Goal: Task Accomplishment & Management: Manage account settings

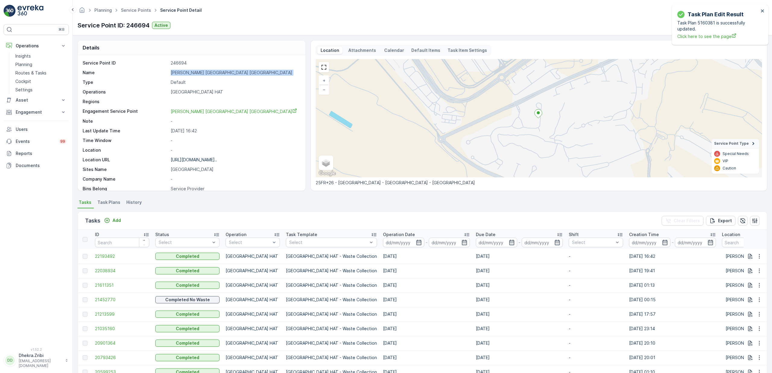
click at [133, 9] on link "Service Points" at bounding box center [136, 10] width 30 height 5
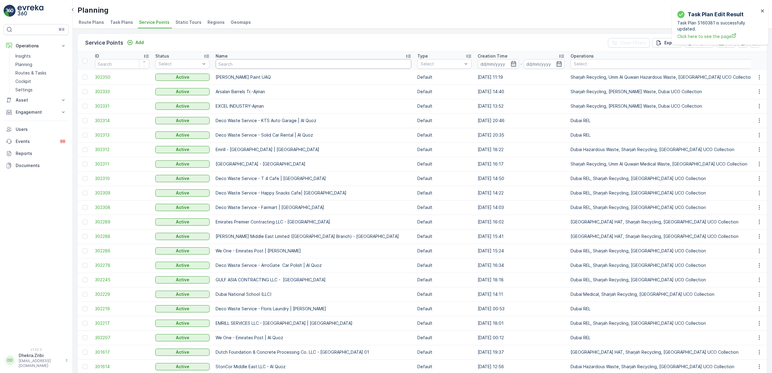
click at [255, 63] on input "text" at bounding box center [314, 64] width 196 height 10
type input "ulti"
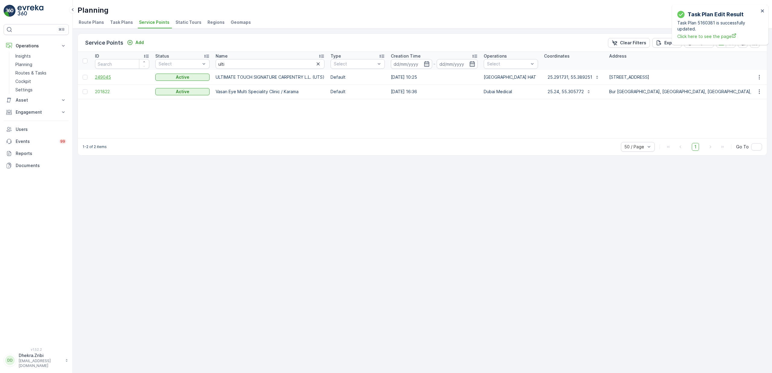
click at [109, 76] on span "249045" at bounding box center [122, 77] width 54 height 6
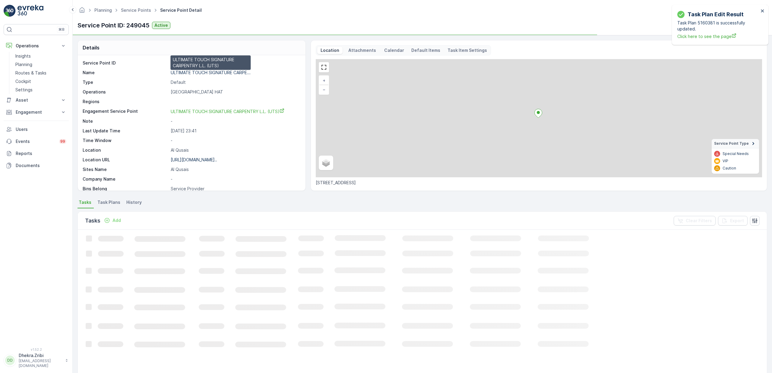
click at [215, 74] on p "ULTIMATE TOUCH SIGNATURE CARPE..." at bounding box center [211, 72] width 80 height 5
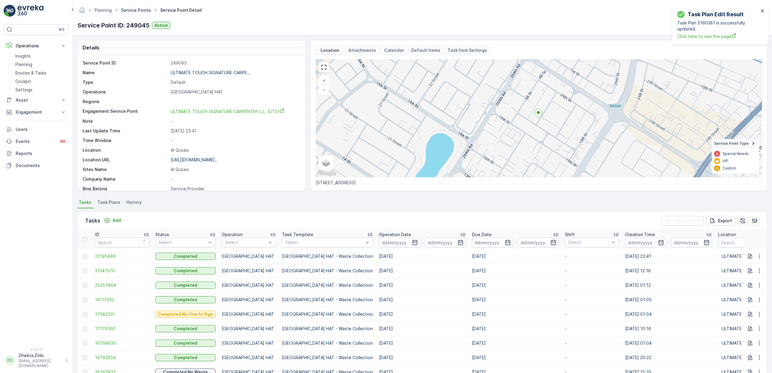
click at [133, 8] on link "Service Points" at bounding box center [136, 10] width 30 height 5
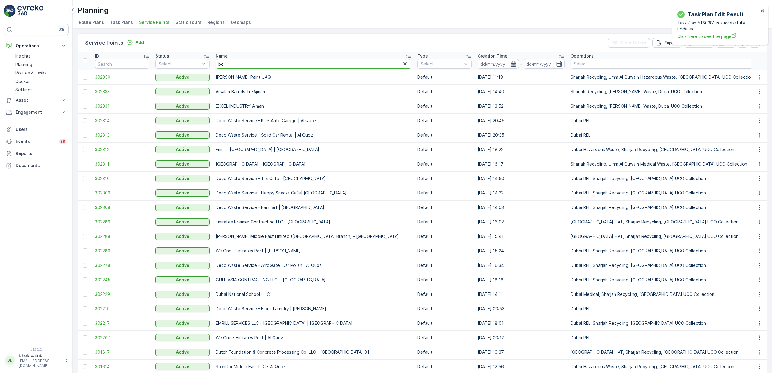
type input "bci"
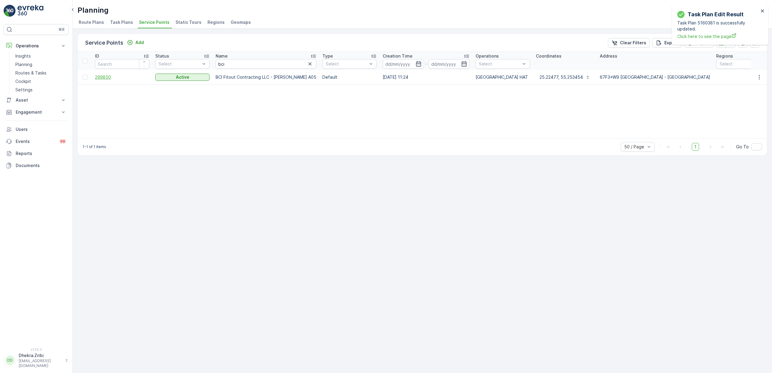
click at [110, 80] on span "299850" at bounding box center [122, 77] width 54 height 6
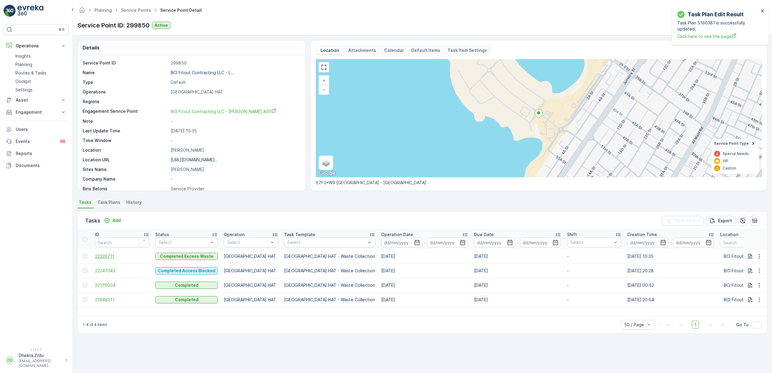
click at [109, 258] on span "22326711" at bounding box center [122, 256] width 54 height 6
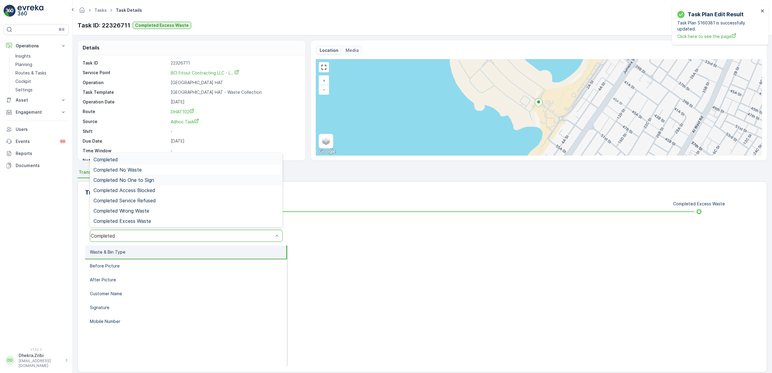
click at [147, 181] on span "Completed No One to Sign" at bounding box center [123, 179] width 61 height 5
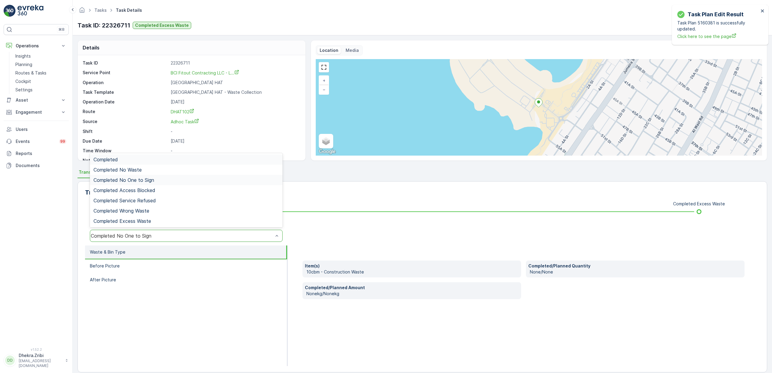
click at [138, 237] on div "Completed No One to Sign" at bounding box center [182, 235] width 182 height 5
click at [139, 191] on span "Completed Access Blocked" at bounding box center [124, 190] width 62 height 5
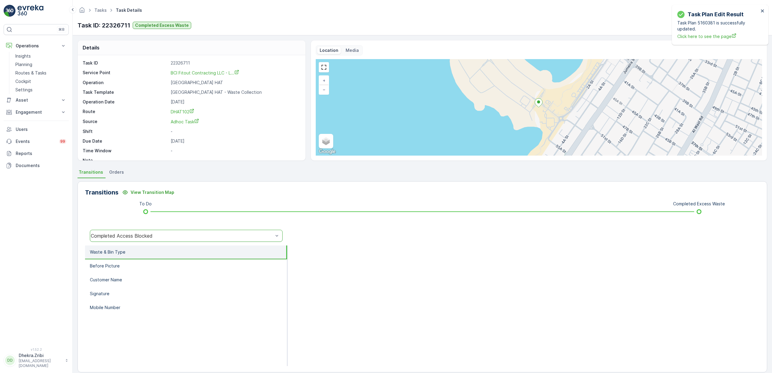
click at [134, 234] on div "Completed Access Blocked" at bounding box center [182, 235] width 182 height 5
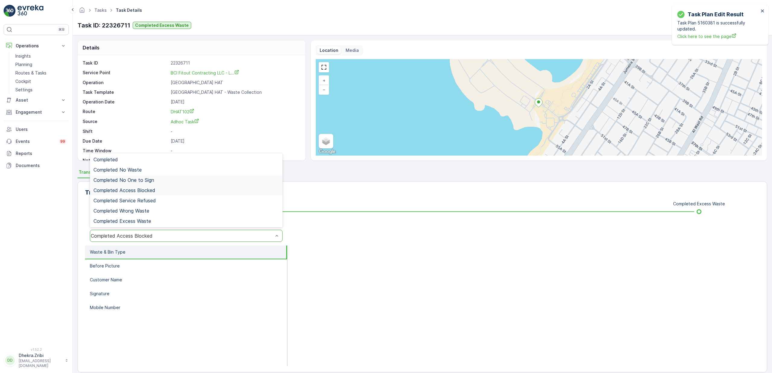
click at [141, 179] on span "Completed No One to Sign" at bounding box center [123, 179] width 61 height 5
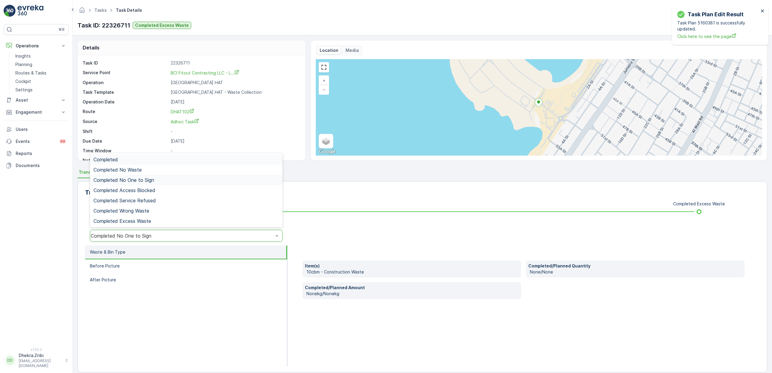
click at [118, 238] on div "Completed No One to Sign" at bounding box center [182, 235] width 182 height 5
click at [146, 168] on div "Completed No Waste" at bounding box center [185, 169] width 185 height 5
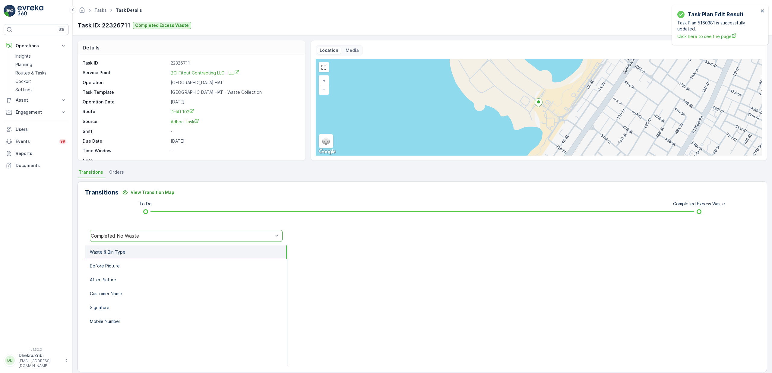
click at [149, 234] on div "Completed No Waste" at bounding box center [182, 235] width 182 height 5
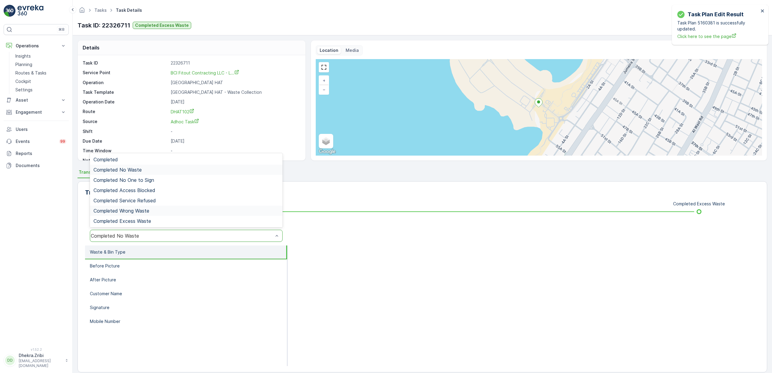
click at [147, 208] on span "Completed Wrong Waste" at bounding box center [121, 210] width 56 height 5
click at [165, 233] on div "Completed Wrong Waste" at bounding box center [182, 235] width 182 height 5
click at [405, 274] on div at bounding box center [523, 305] width 472 height 121
click at [147, 219] on span "Completed Excess Waste" at bounding box center [122, 220] width 58 height 5
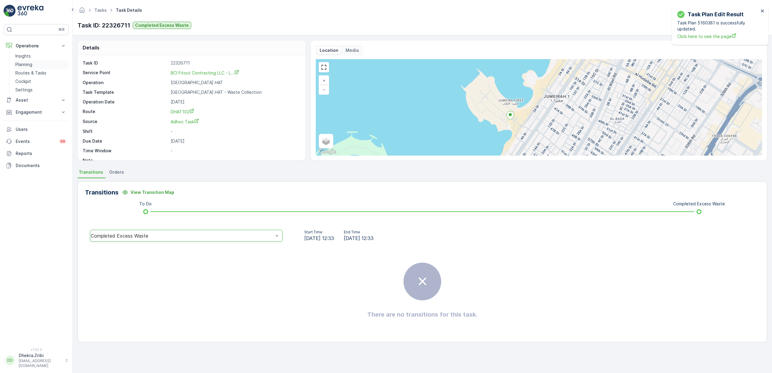
click at [28, 64] on p "Planning" at bounding box center [23, 65] width 17 height 6
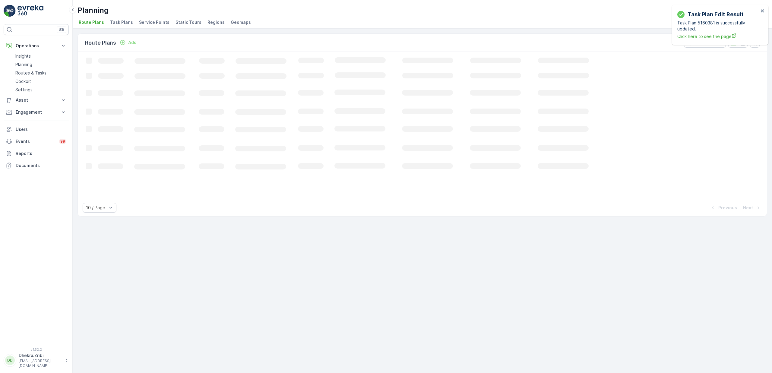
click at [149, 23] on span "Service Points" at bounding box center [154, 22] width 30 height 6
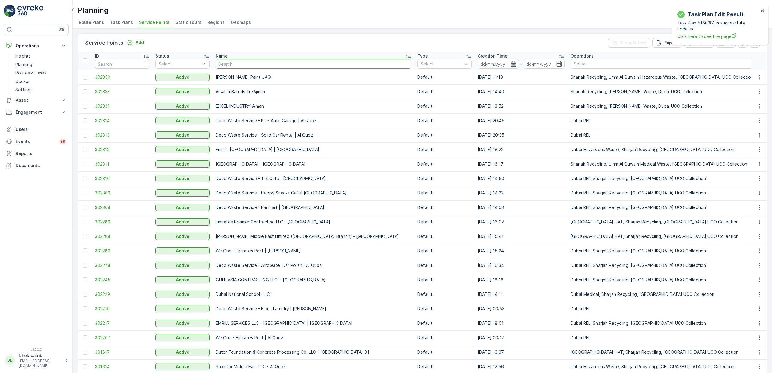
click at [267, 65] on input "text" at bounding box center [314, 64] width 196 height 10
type input "al [PERSON_NAME]"
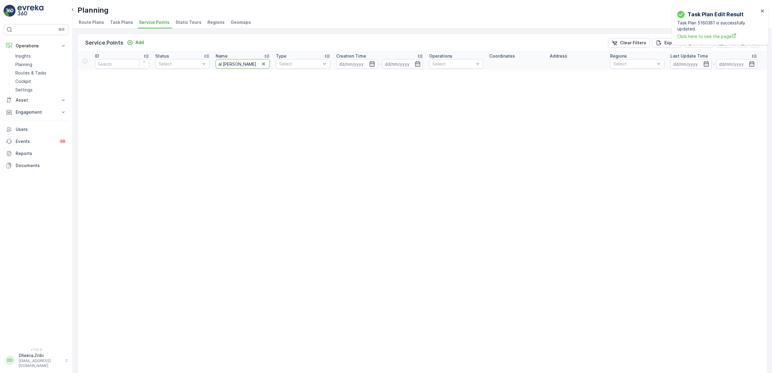
drag, startPoint x: 245, startPoint y: 63, endPoint x: 187, endPoint y: 76, distance: 58.8
type input "al sana"
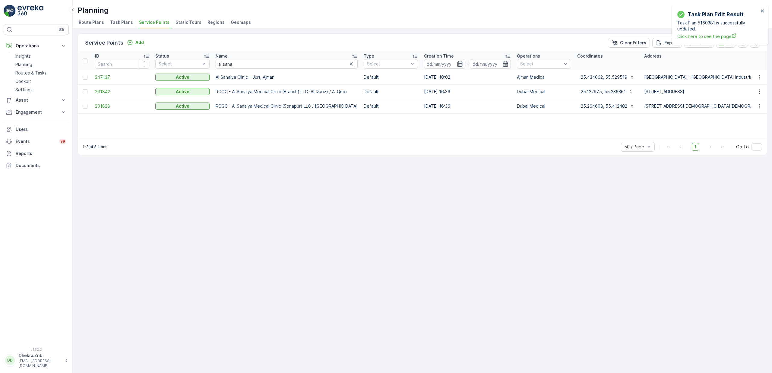
click at [101, 78] on span "247137" at bounding box center [122, 77] width 54 height 6
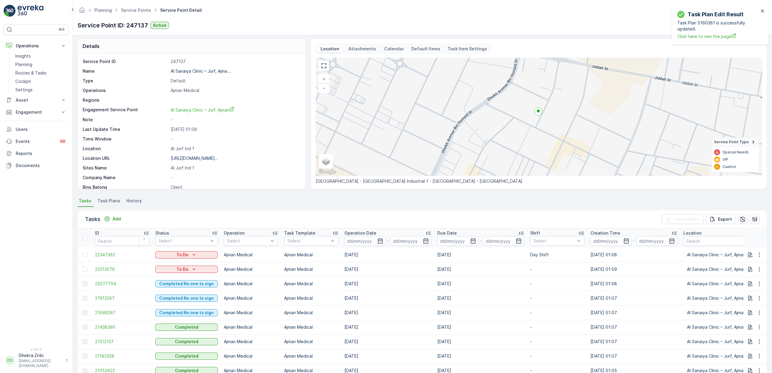
scroll to position [3, 0]
click at [114, 324] on span "21438390" at bounding box center [122, 326] width 54 height 6
click at [758, 269] on icon "button" at bounding box center [759, 271] width 6 height 6
click at [744, 295] on span "Change Route" at bounding box center [743, 297] width 29 height 6
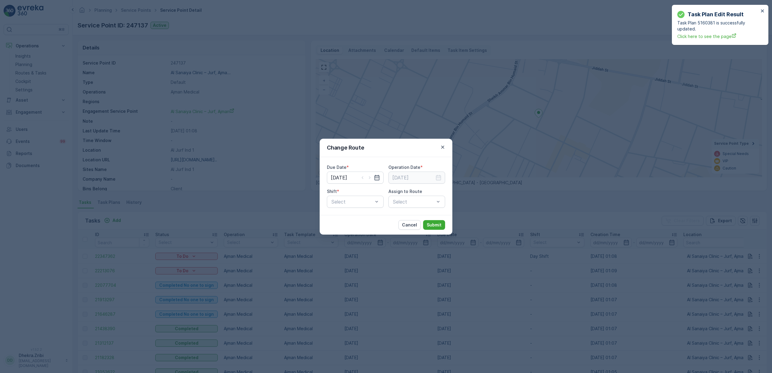
type input "[DATE]"
click at [376, 180] on icon "button" at bounding box center [377, 177] width 5 height 5
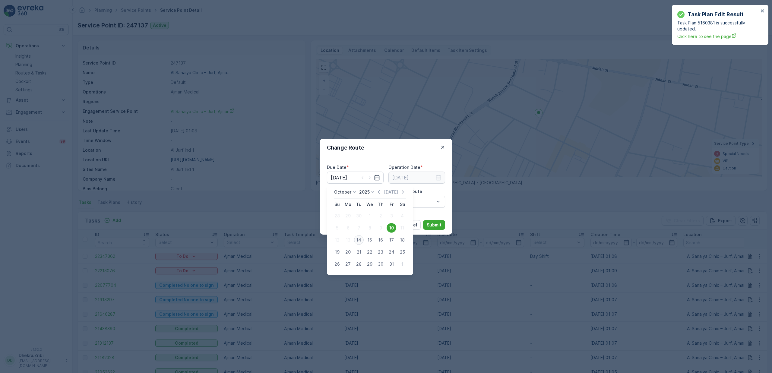
click at [355, 239] on div "14" at bounding box center [359, 240] width 10 height 10
type input "[DATE]"
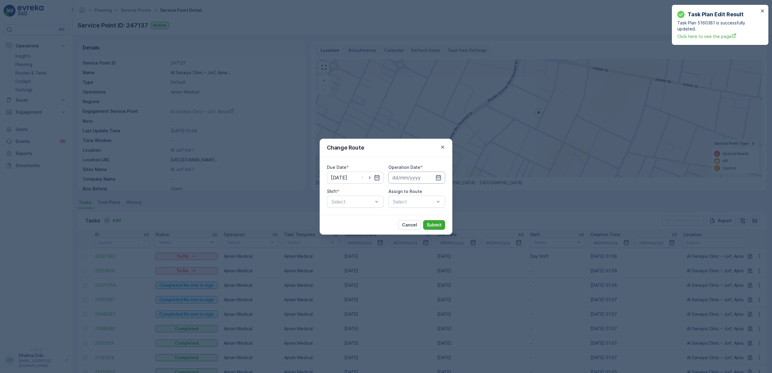
click at [432, 178] on input at bounding box center [416, 178] width 57 height 12
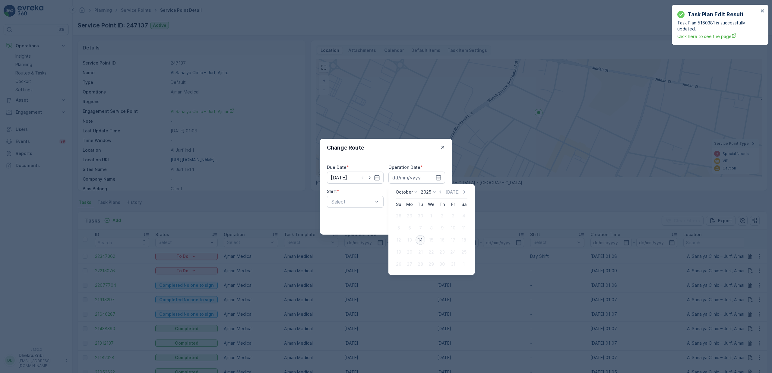
click at [418, 240] on div "14" at bounding box center [421, 240] width 10 height 10
type input "[DATE]"
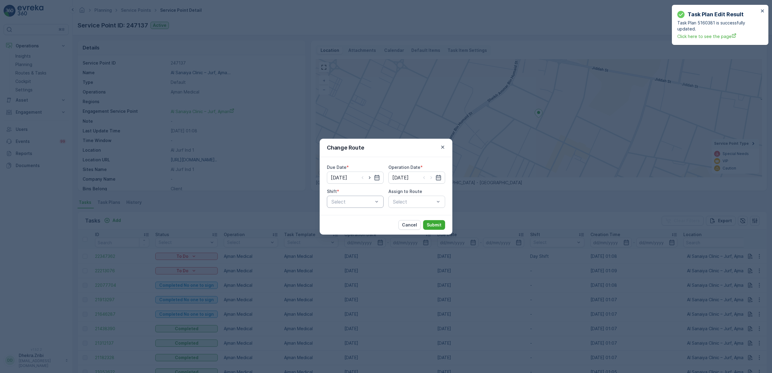
click at [333, 196] on div "Select" at bounding box center [355, 202] width 57 height 12
click at [347, 216] on span "Day Shift" at bounding box center [341, 216] width 21 height 5
click at [405, 204] on div "Select" at bounding box center [416, 202] width 57 height 12
click at [408, 219] on span "AJMED101 (Dispatched) - A85791" at bounding box center [416, 222] width 49 height 16
click at [432, 223] on p "Submit" at bounding box center [434, 225] width 15 height 6
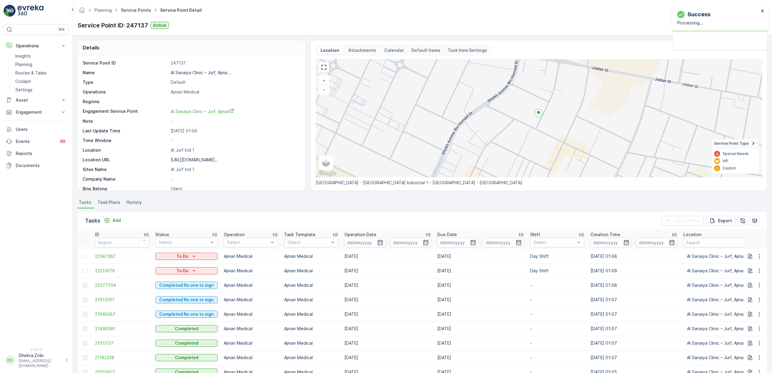
click at [132, 9] on link "Service Points" at bounding box center [136, 10] width 30 height 5
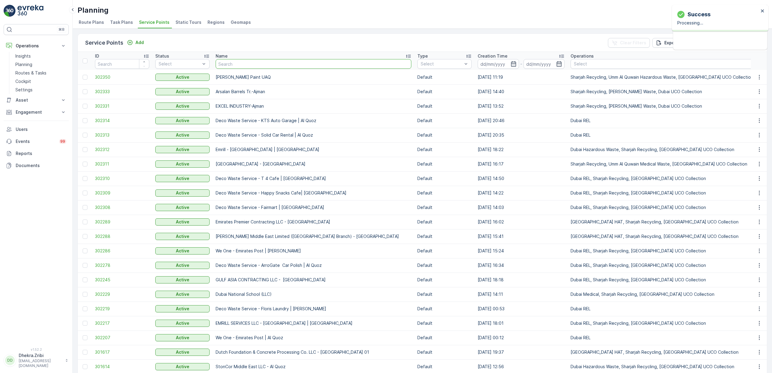
click at [254, 66] on input "text" at bounding box center [314, 64] width 196 height 10
click at [244, 66] on input "text" at bounding box center [314, 64] width 196 height 10
paste input "hemaya"
type input "hemaya"
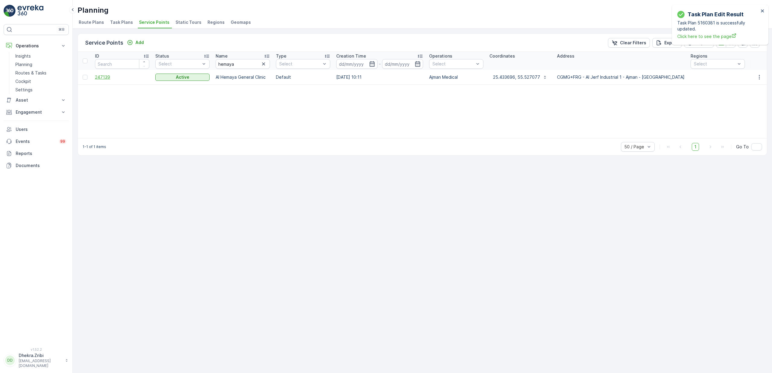
click at [102, 79] on span "247139" at bounding box center [122, 77] width 54 height 6
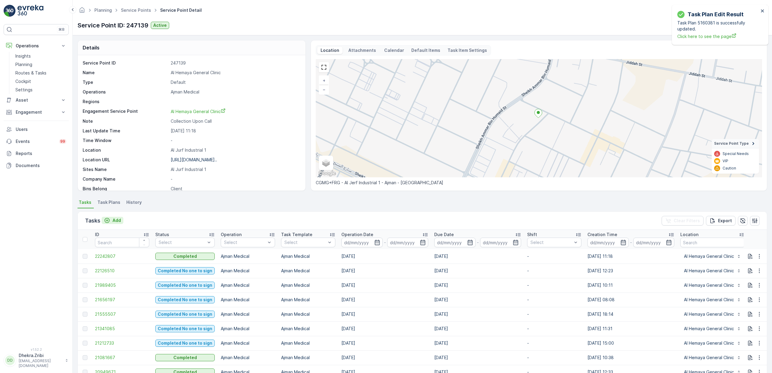
click at [109, 221] on icon "Add" at bounding box center [107, 220] width 6 height 6
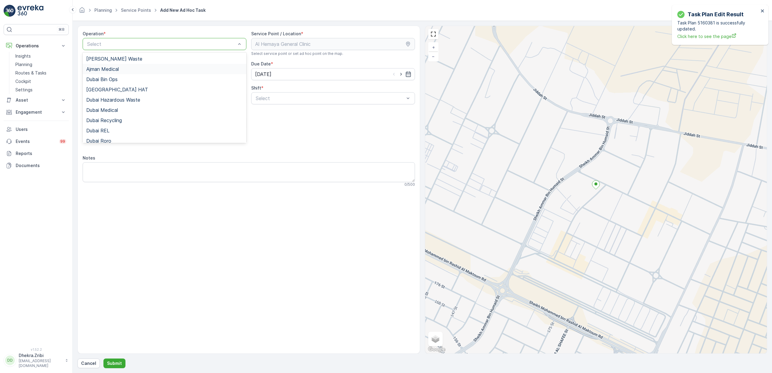
click at [106, 70] on span "Ajman Medical" at bounding box center [102, 68] width 33 height 5
click at [265, 115] on span "Day Shift" at bounding box center [265, 112] width 21 height 5
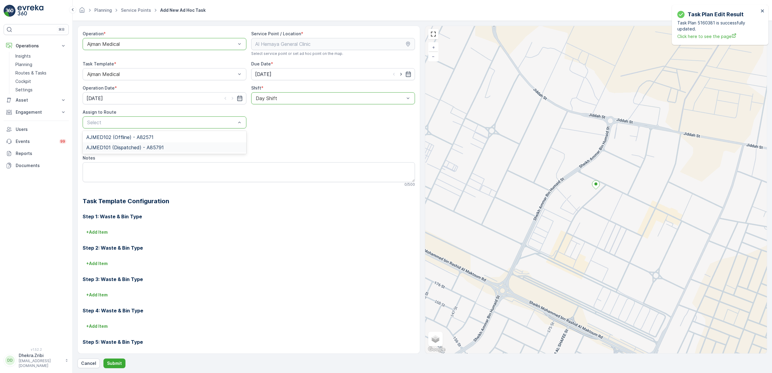
click at [113, 147] on span "AJMED101 (Dispatched) - A85791" at bounding box center [125, 147] width 78 height 5
click at [110, 370] on form "Operation * option Ajman Medical, selected. Ajman Medical Service Point / Locat…" at bounding box center [422, 197] width 699 height 352
click at [111, 366] on p "Submit" at bounding box center [114, 363] width 15 height 6
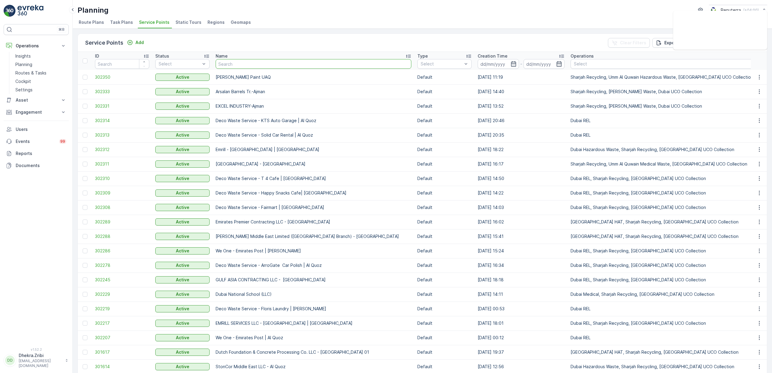
click at [248, 67] on input "text" at bounding box center [314, 64] width 196 height 10
paste input "[PERSON_NAME]"
type input "[PERSON_NAME]"
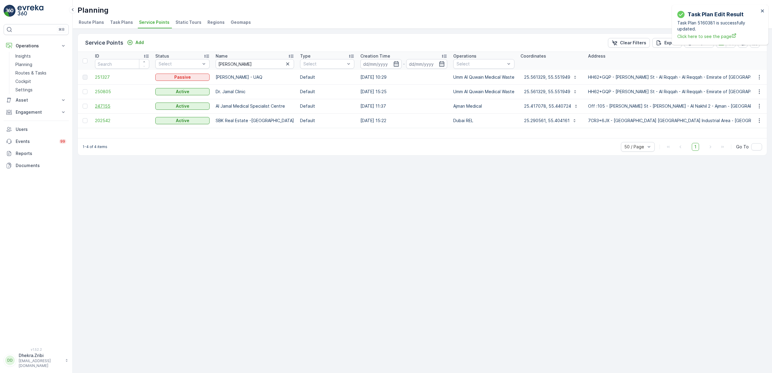
click at [108, 106] on span "247155" at bounding box center [122, 106] width 54 height 6
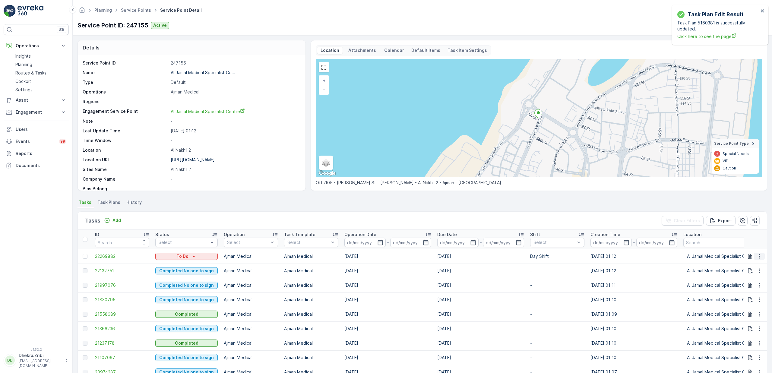
click at [759, 258] on icon "button" at bounding box center [759, 256] width 6 height 6
click at [745, 283] on span "Change Route" at bounding box center [743, 282] width 29 height 6
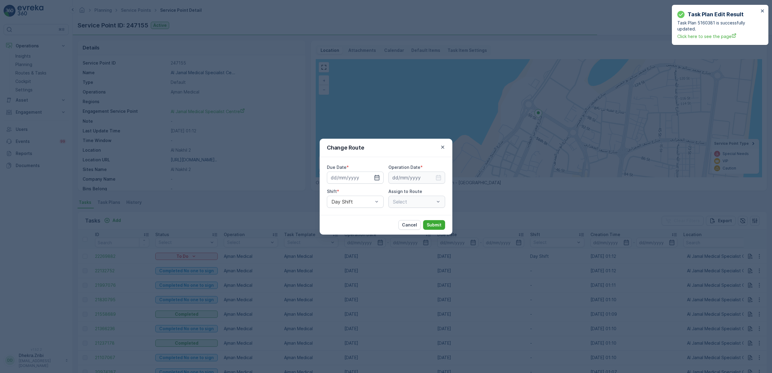
type input "[DATE]"
click at [377, 179] on icon "button" at bounding box center [377, 178] width 6 height 6
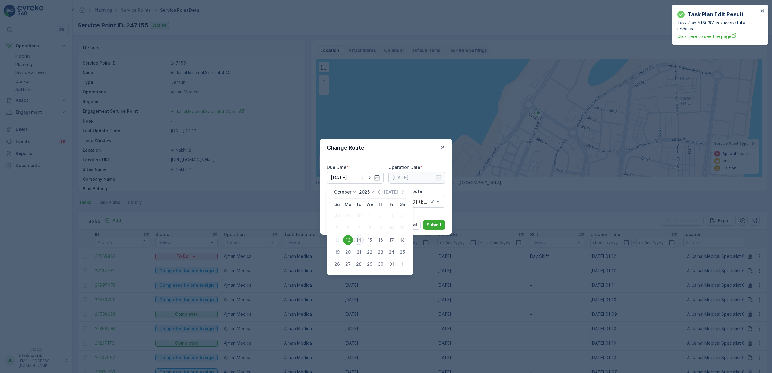
click at [362, 239] on div "14" at bounding box center [359, 240] width 10 height 10
type input "[DATE]"
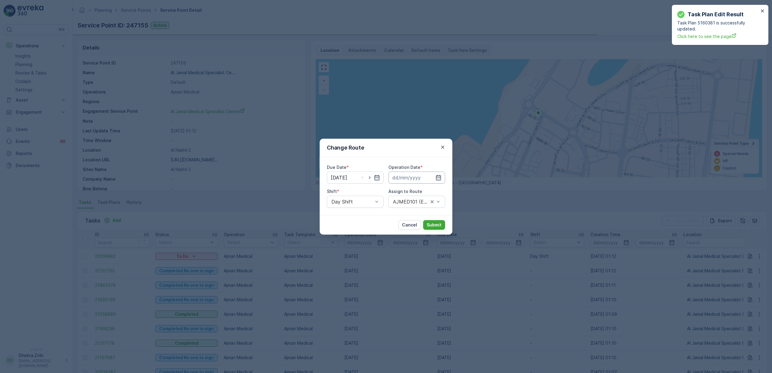
click at [414, 174] on input at bounding box center [416, 178] width 57 height 12
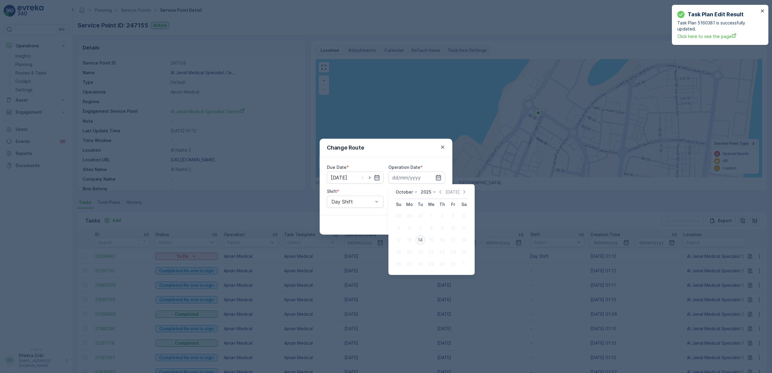
click at [418, 242] on div "14" at bounding box center [421, 240] width 10 height 10
type input "[DATE]"
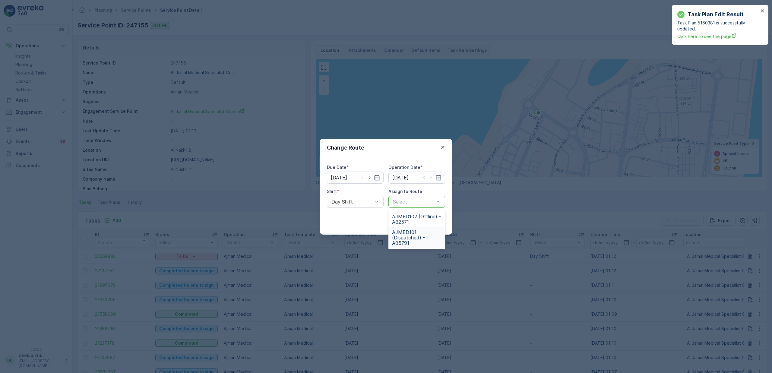
click at [412, 234] on span "AJMED101 (Dispatched) - A85791" at bounding box center [416, 238] width 49 height 16
click at [431, 225] on p "Submit" at bounding box center [434, 225] width 15 height 6
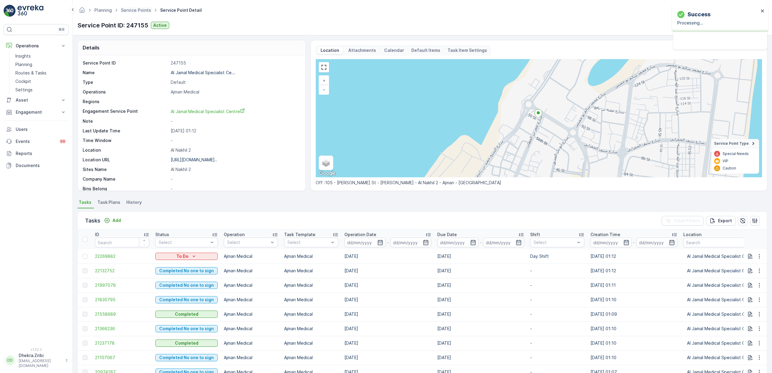
click at [137, 13] on span "Service Points" at bounding box center [136, 10] width 33 height 6
click at [137, 8] on link "Service Points" at bounding box center [136, 10] width 30 height 5
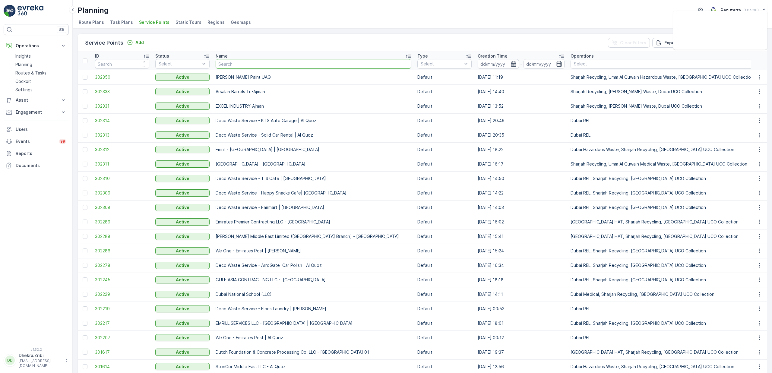
click at [231, 61] on input "text" at bounding box center [314, 64] width 196 height 10
paste input "Relief"
type input "Relief"
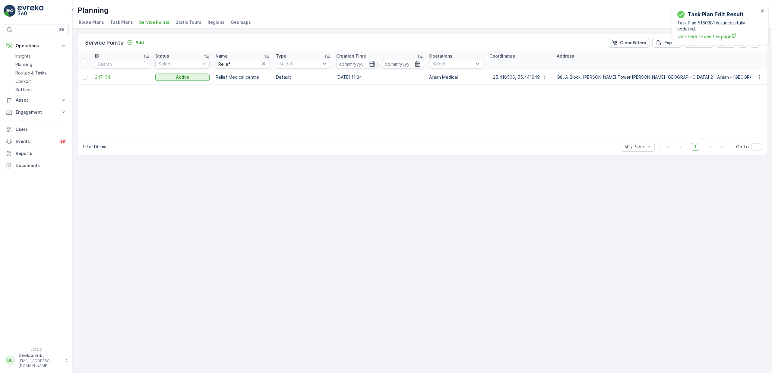
click at [105, 75] on span "247154" at bounding box center [122, 77] width 54 height 6
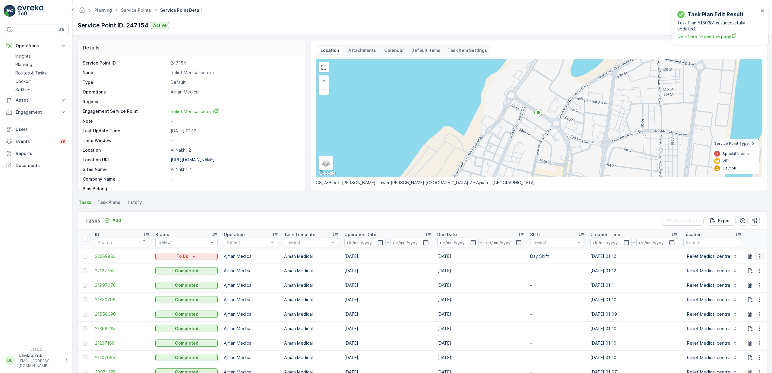
click at [756, 256] on icon "button" at bounding box center [759, 256] width 6 height 6
click at [748, 280] on span "Change Route" at bounding box center [743, 282] width 29 height 6
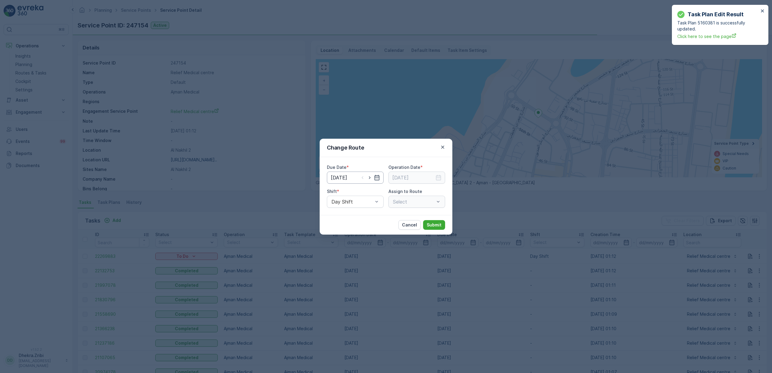
type input "[DATE]"
click at [372, 176] on icon "button" at bounding box center [370, 178] width 6 height 6
type input "[DATE]"
click at [424, 174] on input at bounding box center [416, 178] width 57 height 12
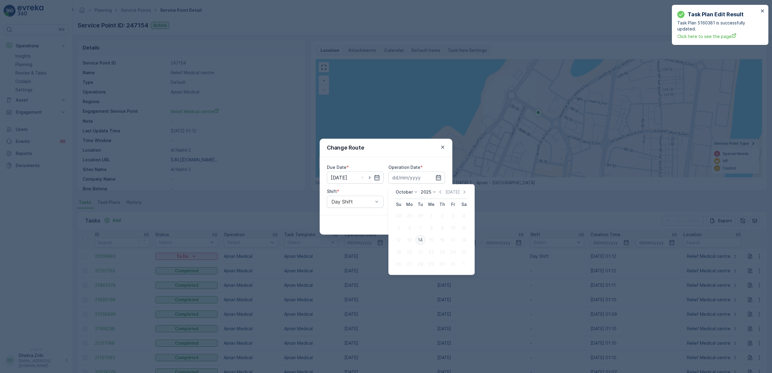
click at [421, 239] on div "14" at bounding box center [421, 240] width 10 height 10
type input "[DATE]"
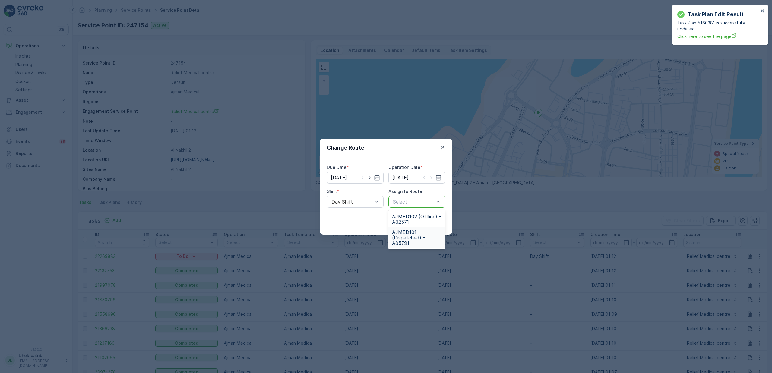
click at [409, 235] on span "AJMED101 (Dispatched) - A85791" at bounding box center [416, 238] width 49 height 16
click at [427, 223] on p "Submit" at bounding box center [434, 225] width 15 height 6
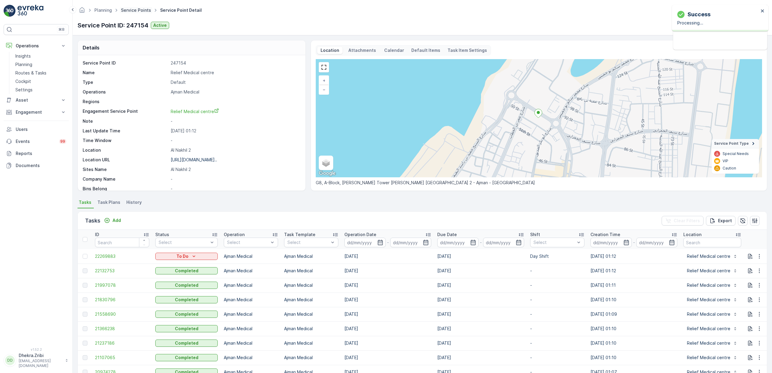
click at [139, 9] on link "Service Points" at bounding box center [136, 10] width 30 height 5
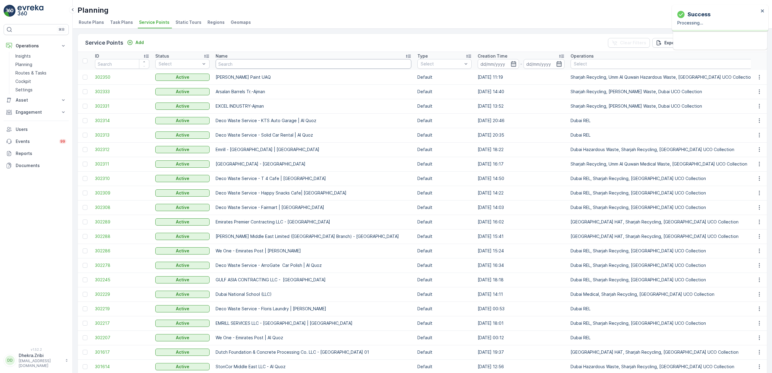
click at [276, 65] on input "text" at bounding box center [314, 64] width 196 height 10
paste input "Oxygen"
type input "Oxygen"
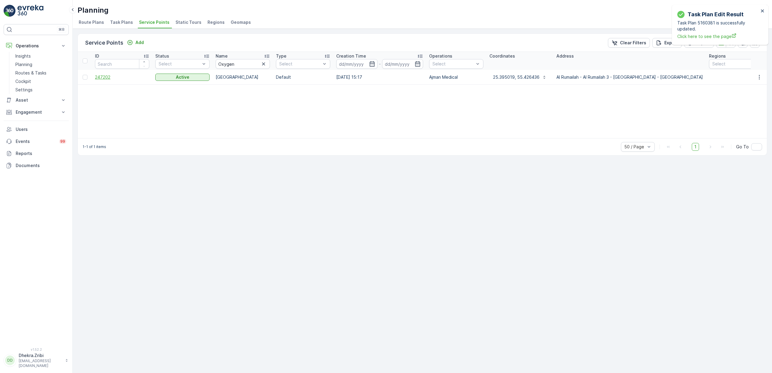
click at [106, 77] on span "247202" at bounding box center [122, 77] width 54 height 6
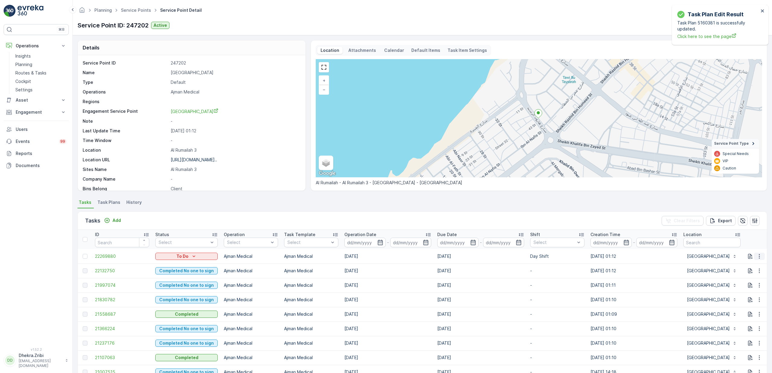
click at [759, 258] on icon "button" at bounding box center [759, 256] width 6 height 6
click at [751, 281] on span "Change Route" at bounding box center [743, 282] width 29 height 6
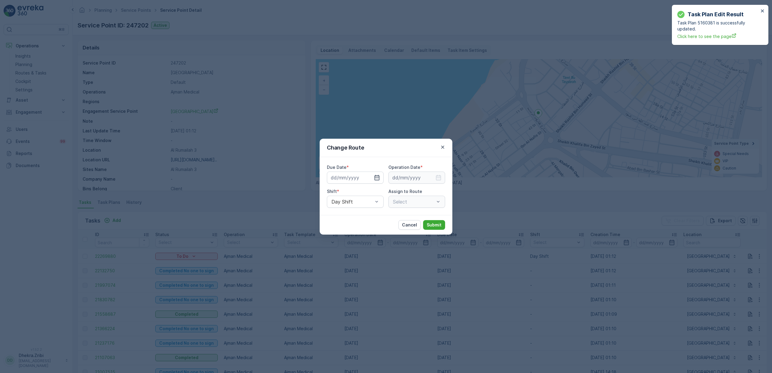
type input "[DATE]"
click at [370, 177] on icon "button" at bounding box center [370, 178] width 6 height 6
type input "[DATE]"
click at [413, 176] on input at bounding box center [416, 178] width 57 height 12
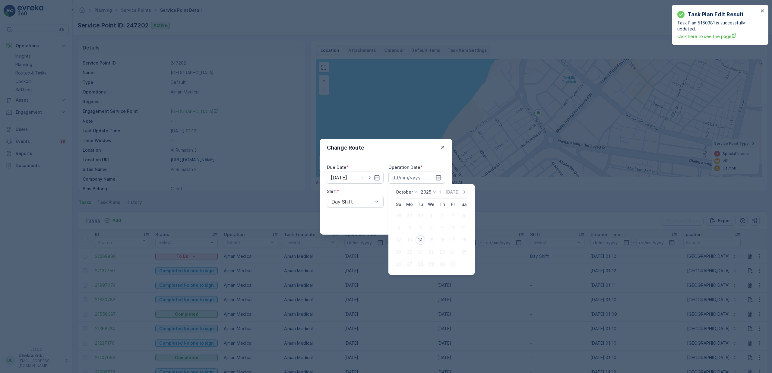
click at [422, 241] on div "14" at bounding box center [421, 240] width 10 height 10
type input "[DATE]"
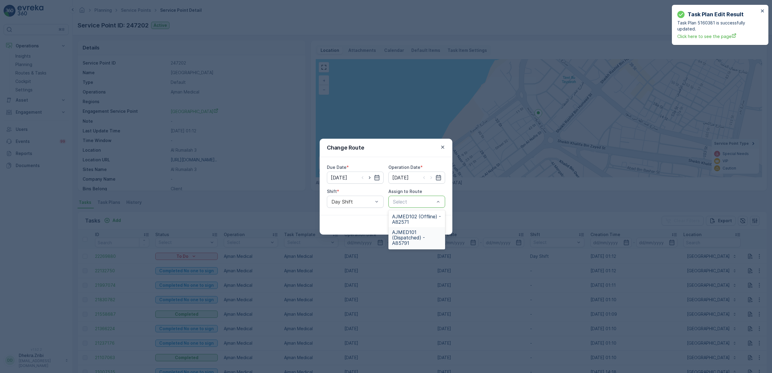
click at [411, 239] on span "AJMED101 (Dispatched) - A85791" at bounding box center [416, 238] width 49 height 16
click at [439, 225] on p "Submit" at bounding box center [434, 225] width 15 height 6
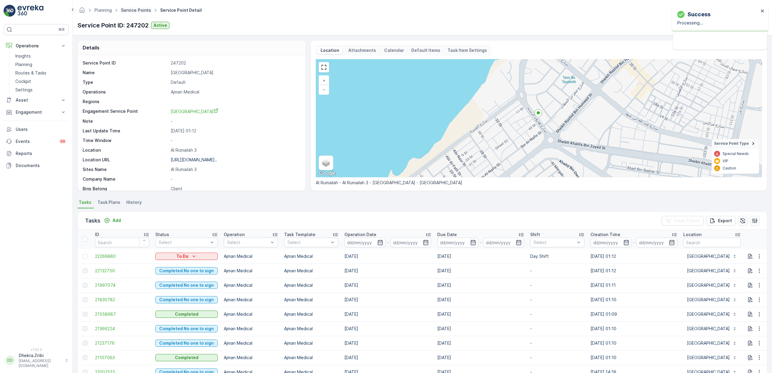
click at [132, 12] on link "Service Points" at bounding box center [136, 10] width 30 height 5
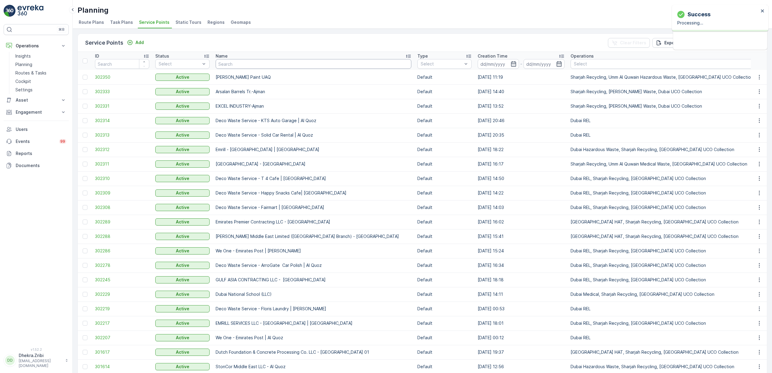
click at [250, 65] on input "text" at bounding box center [314, 64] width 196 height 10
paste input "City"
type input "City"
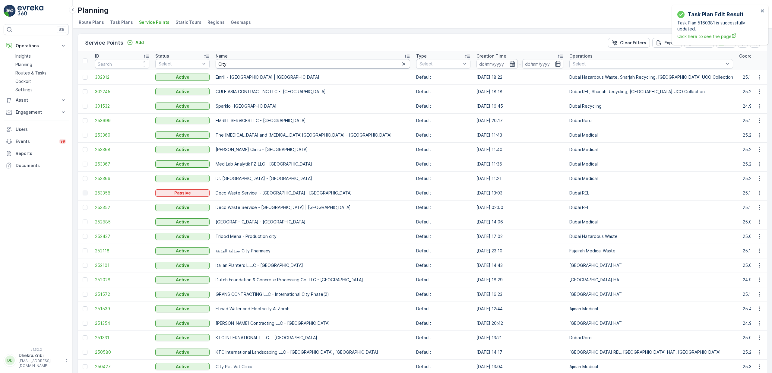
click at [241, 68] on input "City" at bounding box center [313, 64] width 195 height 10
type input "City lab"
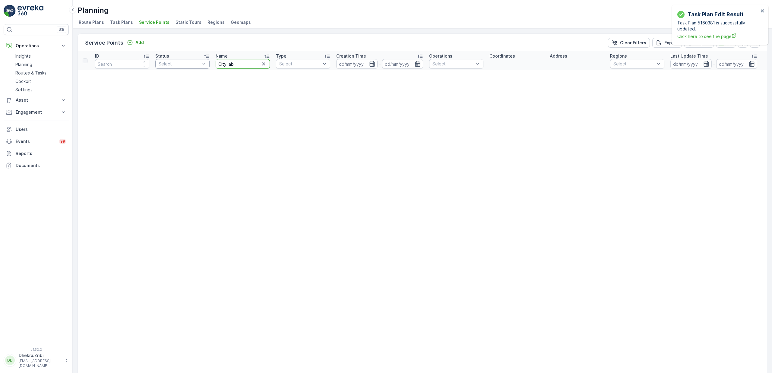
drag, startPoint x: 241, startPoint y: 65, endPoint x: 197, endPoint y: 65, distance: 43.7
type input "citylab"
drag, startPoint x: 241, startPoint y: 67, endPoint x: 196, endPoint y: 59, distance: 45.6
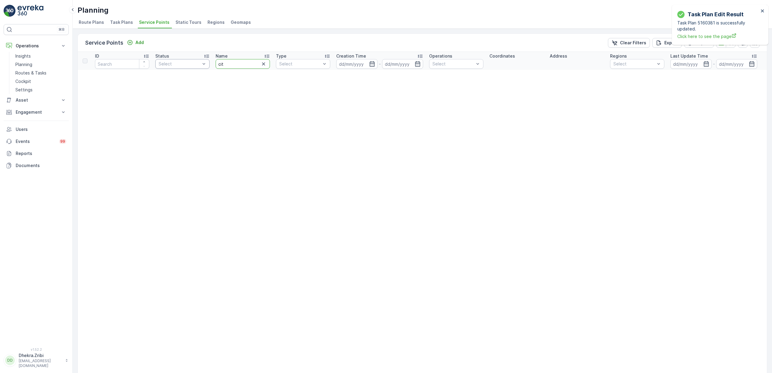
type input "city"
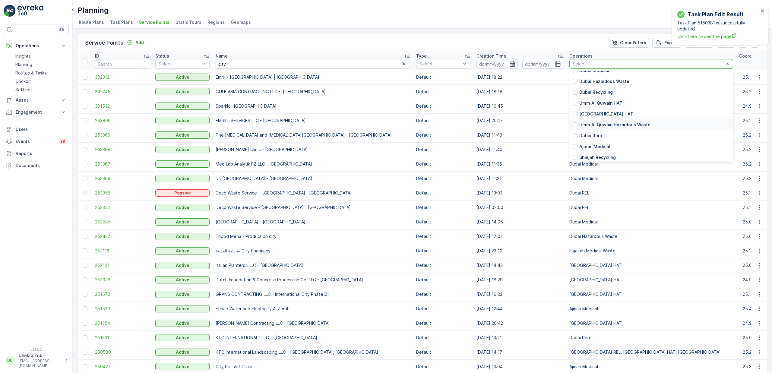
scroll to position [86, 0]
click at [579, 123] on p "Ajman Medical" at bounding box center [594, 122] width 31 height 6
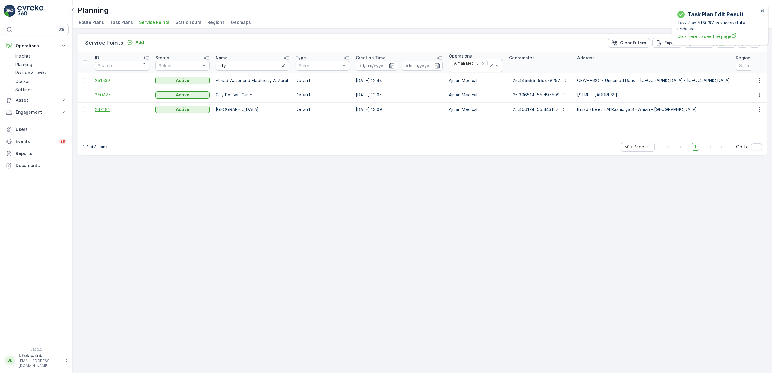
click at [106, 112] on span "247181" at bounding box center [122, 109] width 54 height 6
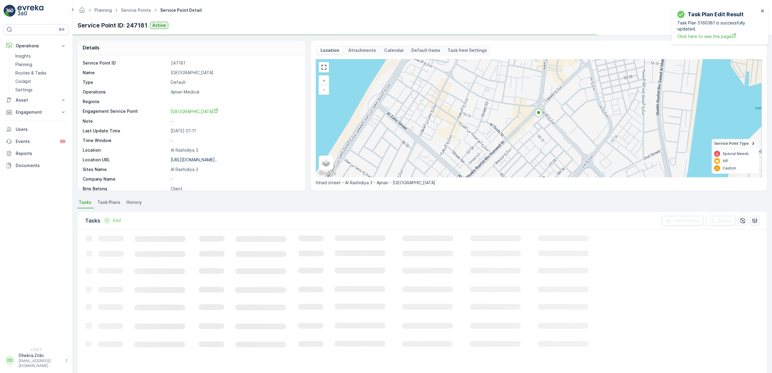
click at [191, 76] on p "[GEOGRAPHIC_DATA]" at bounding box center [235, 73] width 128 height 6
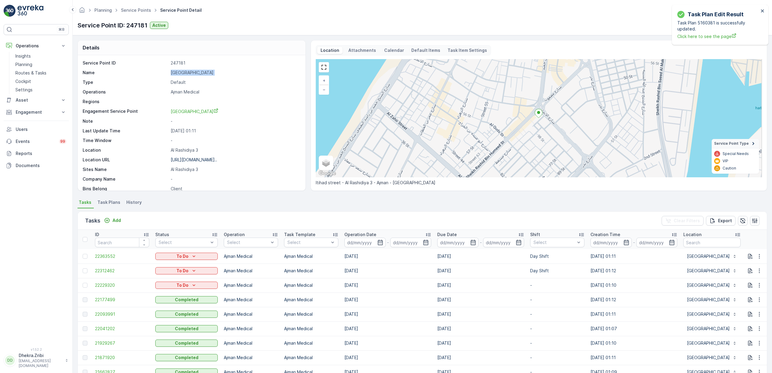
copy p "[GEOGRAPHIC_DATA]"
click at [756, 286] on icon "button" at bounding box center [759, 285] width 6 height 6
click at [746, 311] on span "Change Route" at bounding box center [743, 311] width 29 height 6
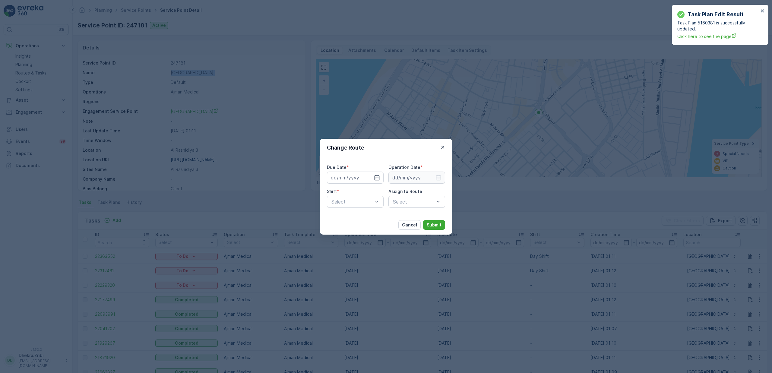
type input "[DATE]"
click at [355, 180] on input "[DATE]" at bounding box center [355, 178] width 57 height 12
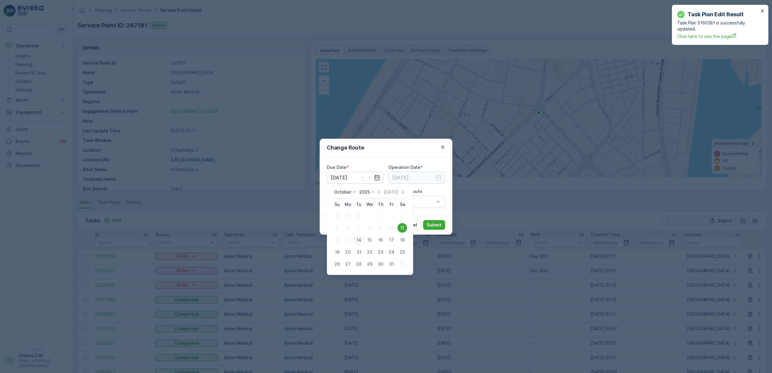
click at [356, 242] on div "14" at bounding box center [359, 240] width 10 height 10
type input "[DATE]"
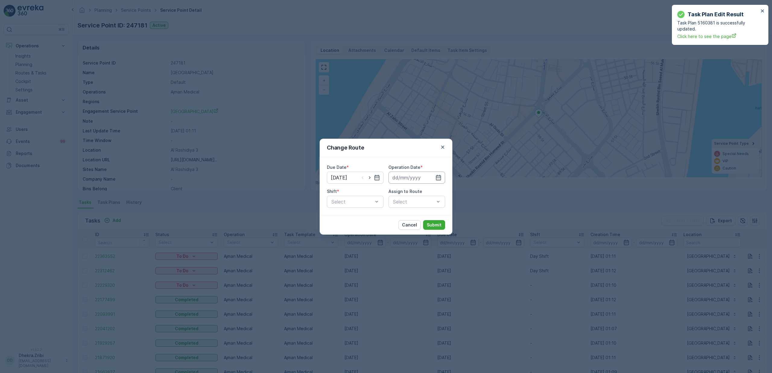
click at [407, 181] on input at bounding box center [416, 178] width 57 height 12
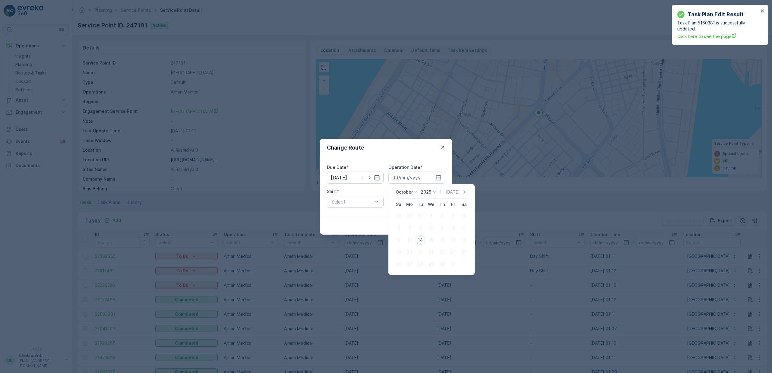
click at [420, 238] on div "14" at bounding box center [421, 240] width 10 height 10
type input "[DATE]"
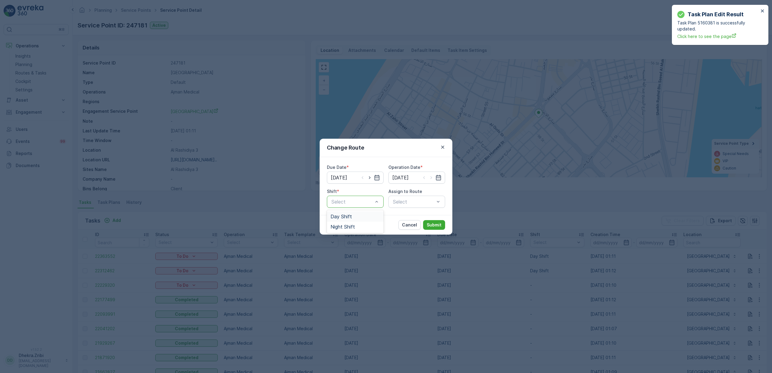
click at [350, 206] on div "Select" at bounding box center [355, 202] width 57 height 12
click at [350, 215] on span "Day Shift" at bounding box center [341, 216] width 21 height 5
click at [410, 204] on div "Select" at bounding box center [416, 202] width 57 height 12
click at [411, 233] on span "AJMED101 (Dispatched) - A85791" at bounding box center [416, 238] width 49 height 16
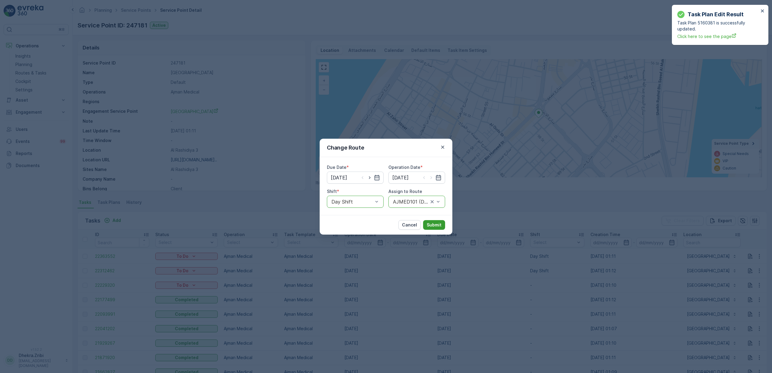
click at [440, 223] on p "Submit" at bounding box center [434, 225] width 15 height 6
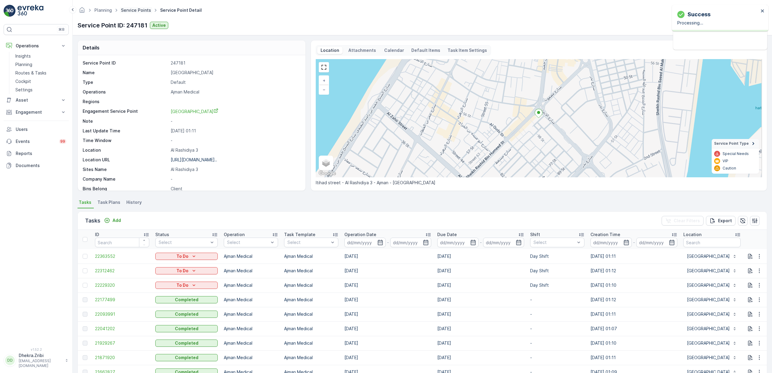
click at [135, 10] on link "Service Points" at bounding box center [136, 10] width 30 height 5
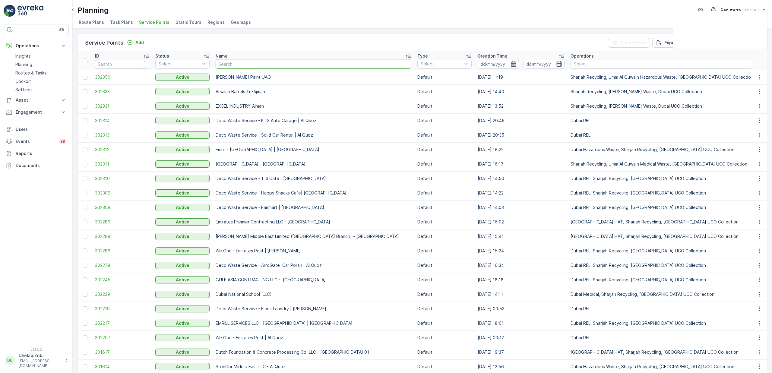
type input "National"
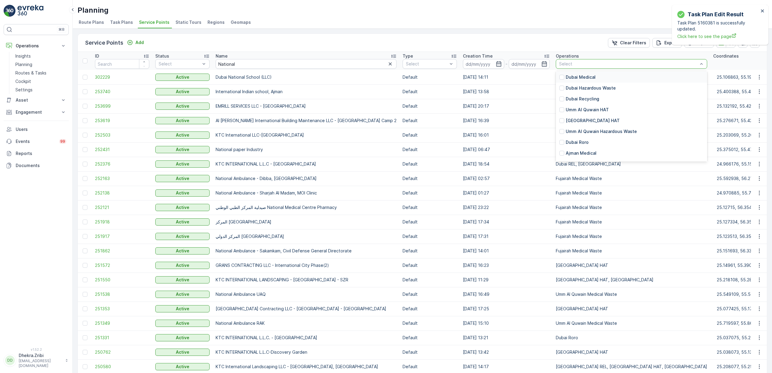
scroll to position [56, 0]
click at [568, 154] on p "Ajman Medical" at bounding box center [581, 152] width 31 height 6
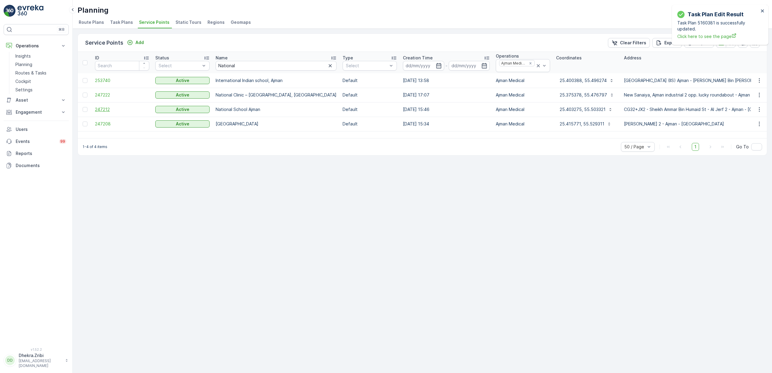
click at [104, 111] on span "247212" at bounding box center [122, 109] width 54 height 6
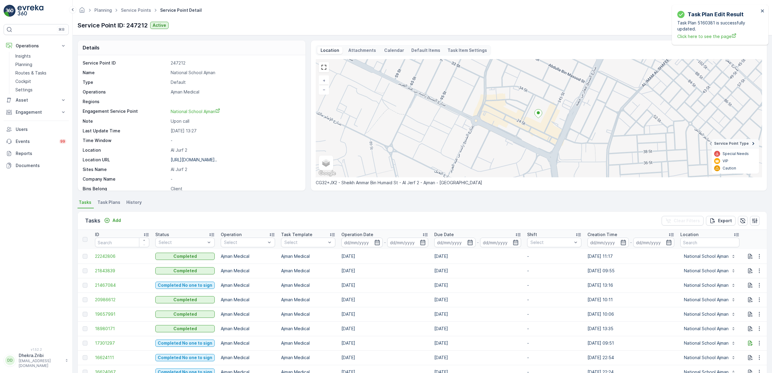
click at [185, 73] on p "National School Ajman" at bounding box center [235, 73] width 128 height 6
copy p "National School Ajman"
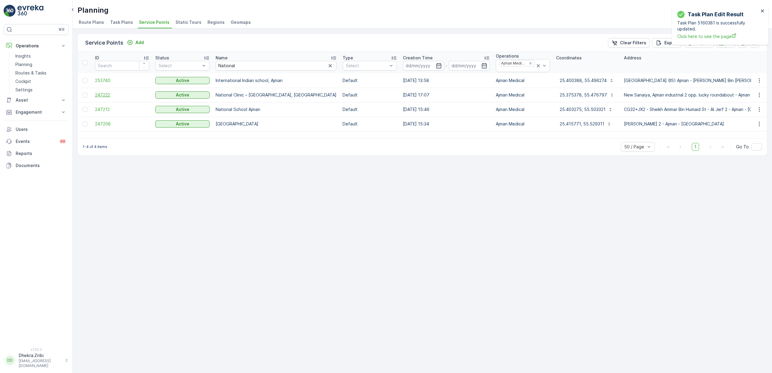
click at [101, 93] on span "247222" at bounding box center [122, 95] width 54 height 6
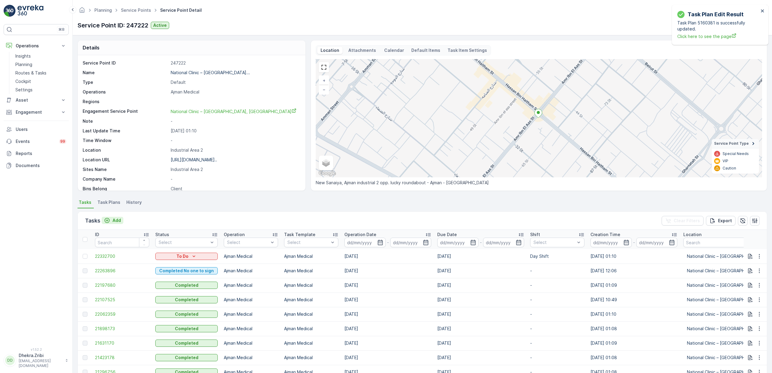
click at [116, 221] on p "Add" at bounding box center [116, 220] width 8 height 6
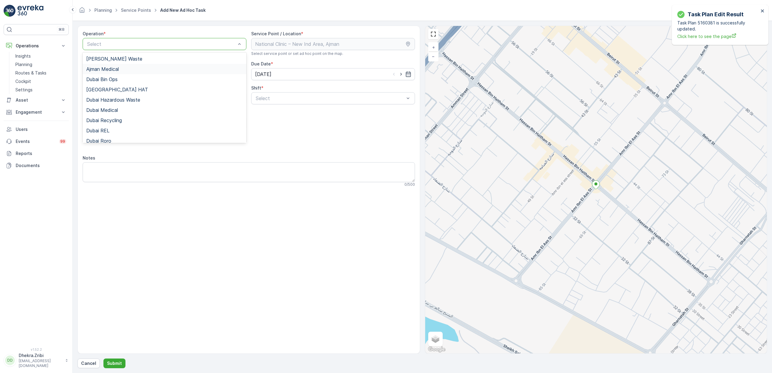
click at [112, 71] on span "Ajman Medical" at bounding box center [102, 68] width 33 height 5
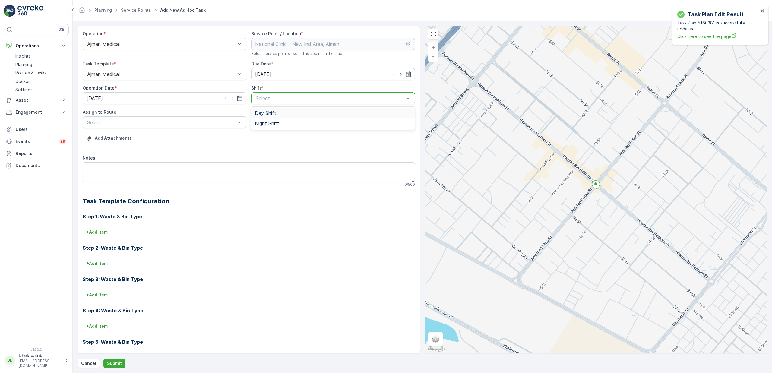
click at [272, 114] on span "Day Shift" at bounding box center [265, 112] width 21 height 5
click at [105, 147] on span "AJMED101 (Dispatched) - A85791" at bounding box center [125, 147] width 78 height 5
click at [116, 359] on button "Submit" at bounding box center [114, 364] width 22 height 10
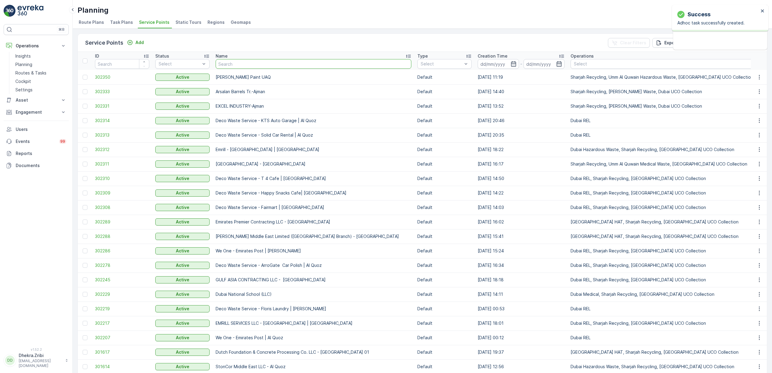
click at [233, 66] on input "text" at bounding box center [314, 64] width 196 height 10
type input "nomac"
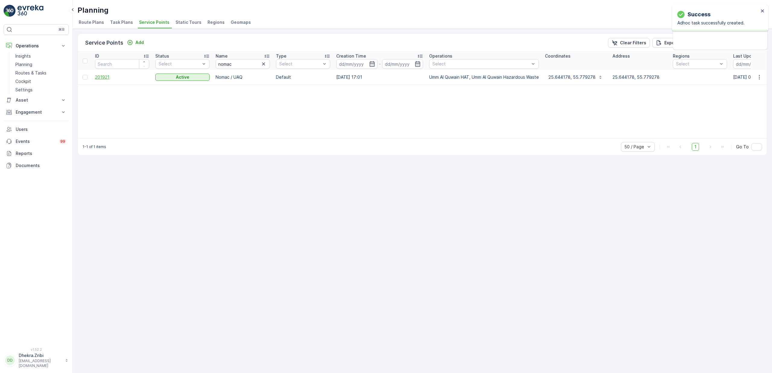
click at [108, 78] on span "201921" at bounding box center [122, 77] width 54 height 6
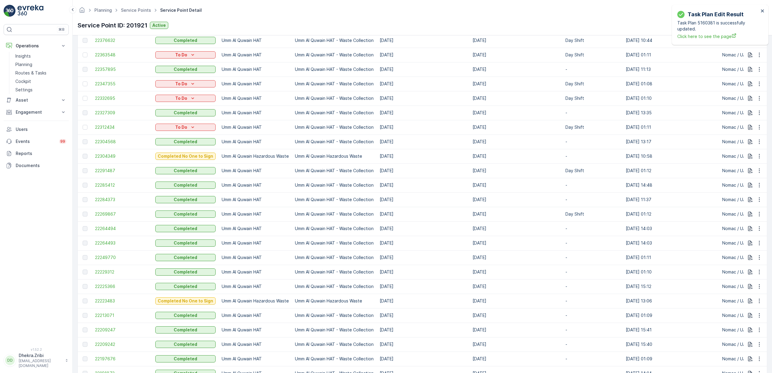
scroll to position [375, 0]
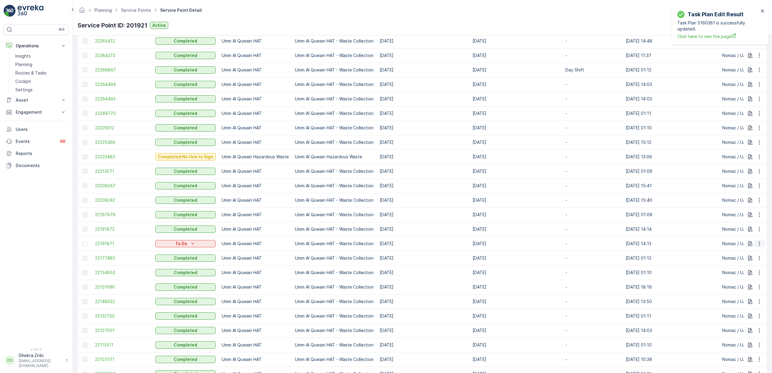
click at [760, 244] on icon "button" at bounding box center [759, 244] width 6 height 6
click at [745, 269] on span "Change Route" at bounding box center [743, 270] width 29 height 6
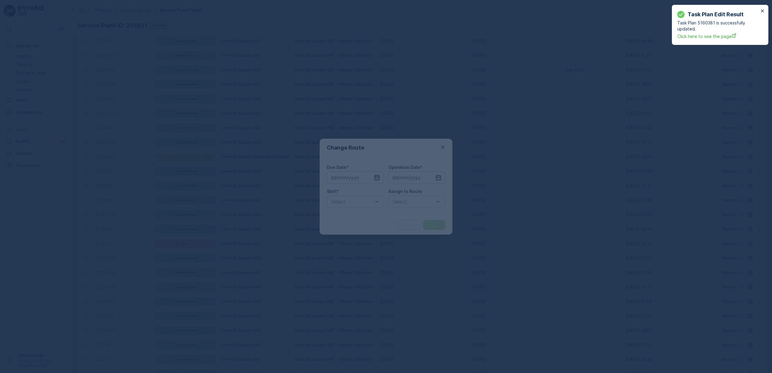
type input "[DATE]"
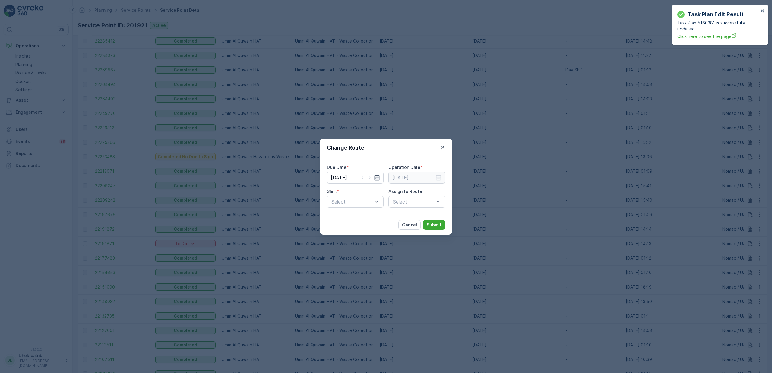
click at [376, 177] on icon "button" at bounding box center [377, 177] width 5 height 5
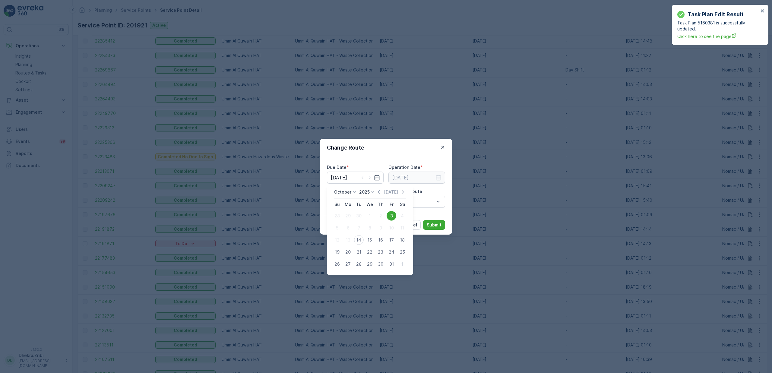
click at [359, 241] on div "14" at bounding box center [359, 240] width 10 height 10
type input "[DATE]"
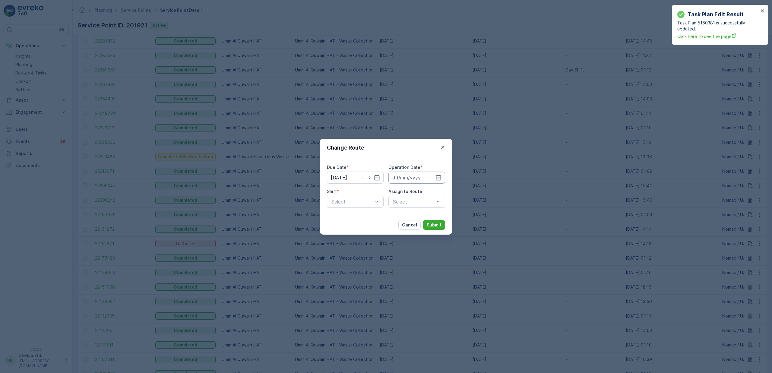
click at [408, 176] on input at bounding box center [416, 178] width 57 height 12
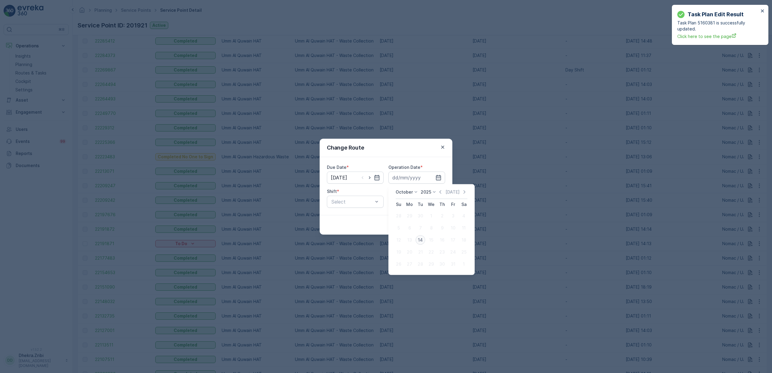
click at [420, 240] on div "14" at bounding box center [421, 240] width 10 height 10
type input "[DATE]"
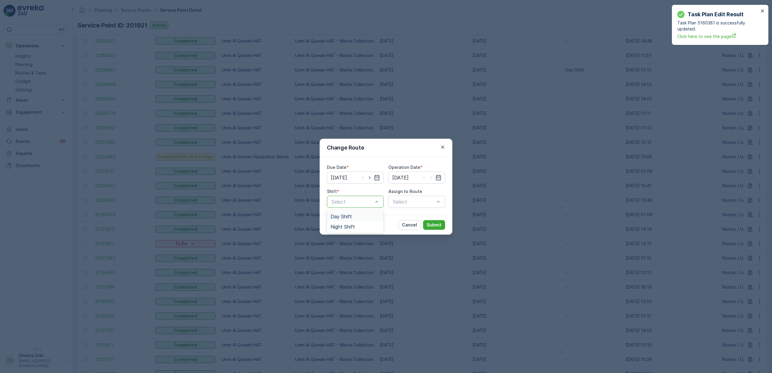
click at [351, 216] on span "Day Shift" at bounding box center [341, 216] width 21 height 5
click at [400, 203] on div "Select" at bounding box center [416, 202] width 57 height 12
click at [403, 220] on span "UAQHAT101 (Offline) - DXBE24553" at bounding box center [416, 219] width 49 height 11
click at [426, 223] on button "Submit" at bounding box center [434, 225] width 22 height 10
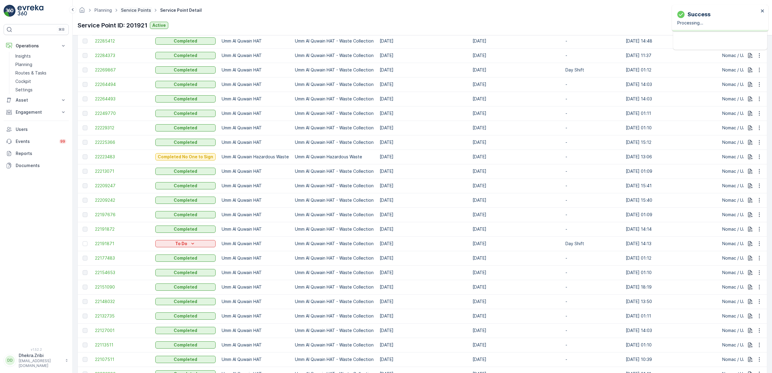
click at [135, 10] on link "Service Points" at bounding box center [136, 10] width 30 height 5
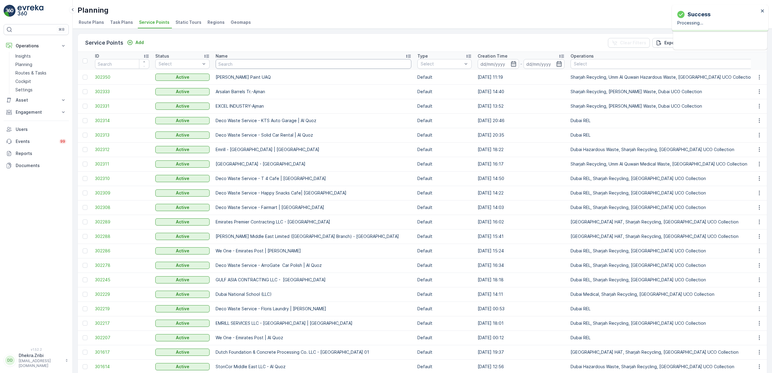
click at [277, 64] on input "text" at bounding box center [314, 64] width 196 height 10
type input "khk"
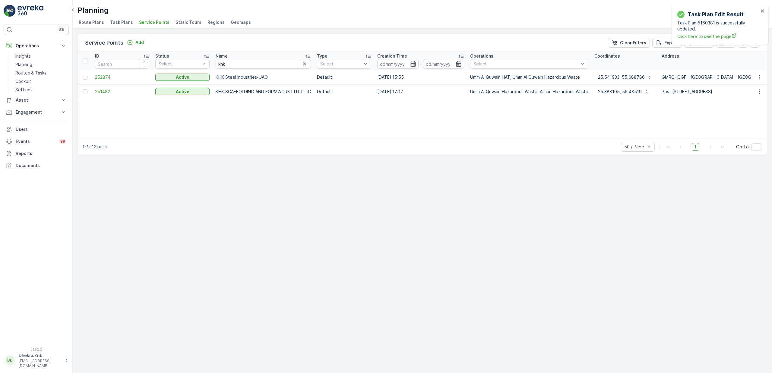
click at [109, 76] on span "252874" at bounding box center [122, 77] width 54 height 6
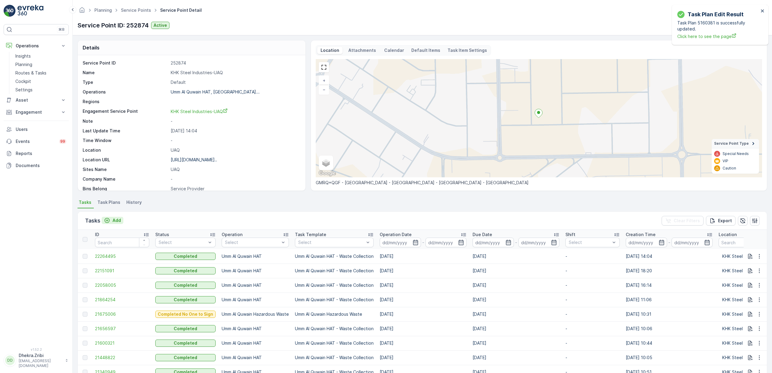
click at [120, 220] on p "Add" at bounding box center [116, 220] width 8 height 6
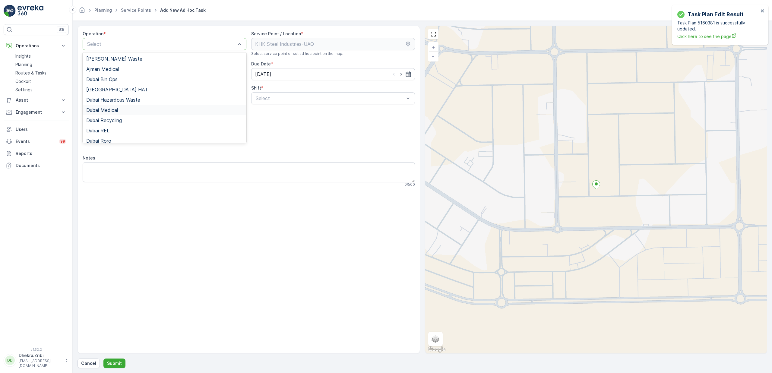
scroll to position [76, 0]
click at [122, 117] on span "Umm Al Quwain HAT" at bounding box center [109, 115] width 46 height 5
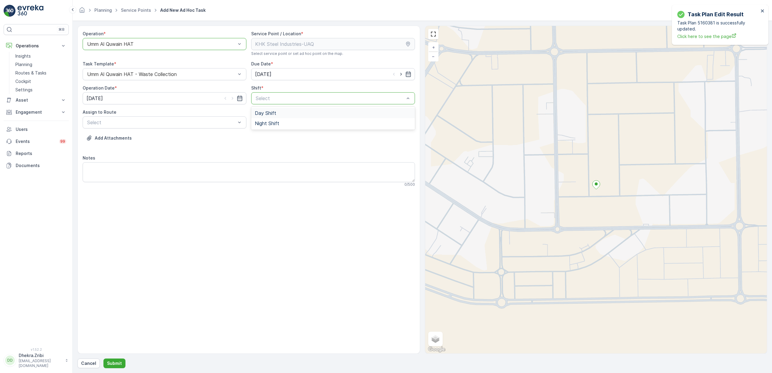
click at [267, 112] on span "Day Shift" at bounding box center [265, 112] width 21 height 5
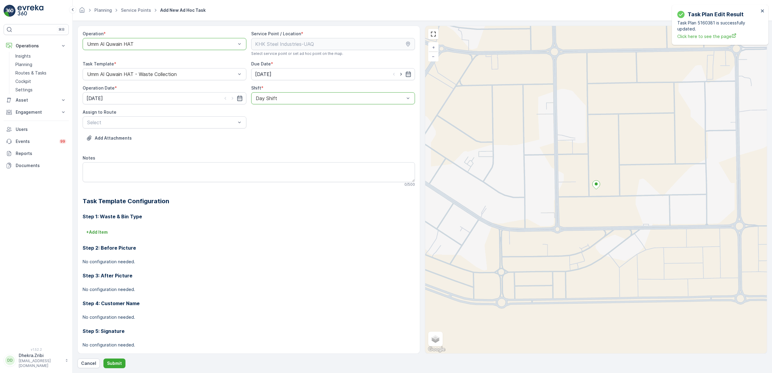
click at [209, 116] on div "Assign to Route Select" at bounding box center [165, 118] width 164 height 19
click at [117, 139] on span "UAQHAT101 (Offline) - DXBE24553" at bounding box center [126, 137] width 81 height 5
click at [120, 359] on button "Submit" at bounding box center [114, 364] width 22 height 10
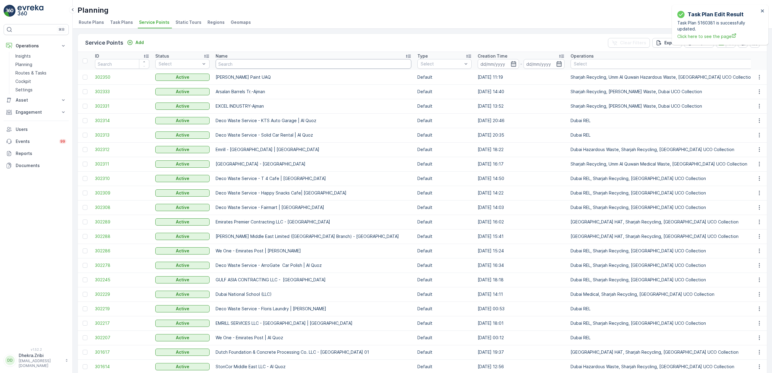
click at [239, 65] on input "text" at bounding box center [314, 64] width 196 height 10
type input "berkel"
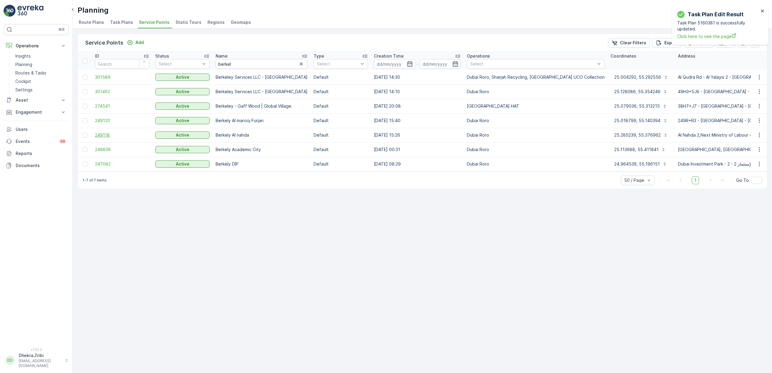
click at [100, 135] on span "249118" at bounding box center [122, 135] width 54 height 6
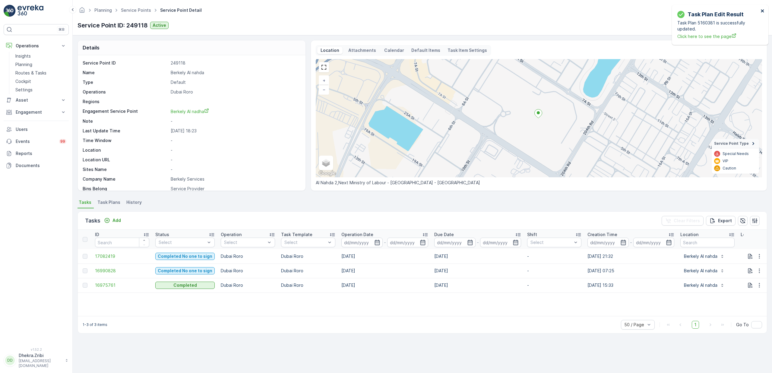
click at [762, 10] on icon "close" at bounding box center [763, 10] width 4 height 5
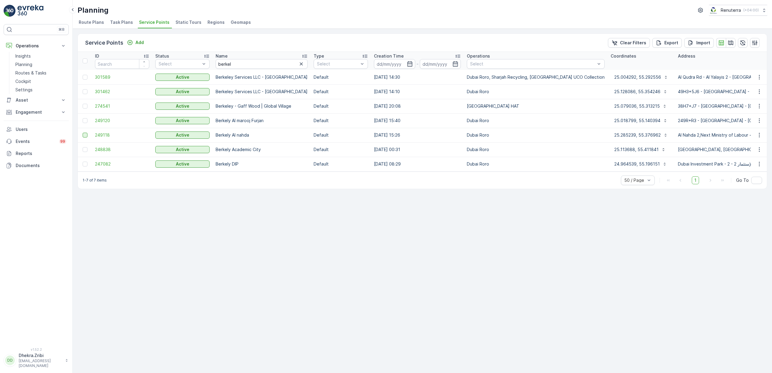
click at [85, 136] on div at bounding box center [85, 135] width 5 height 5
click at [83, 133] on input "checkbox" at bounding box center [83, 133] width 0 height 0
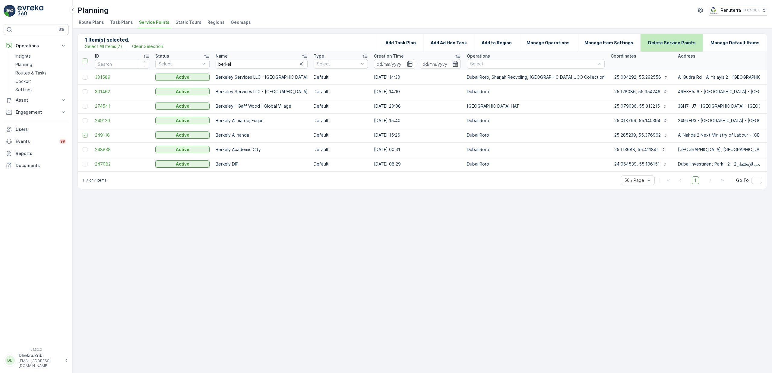
click at [684, 45] on p "Delete Service Points" at bounding box center [672, 43] width 48 height 6
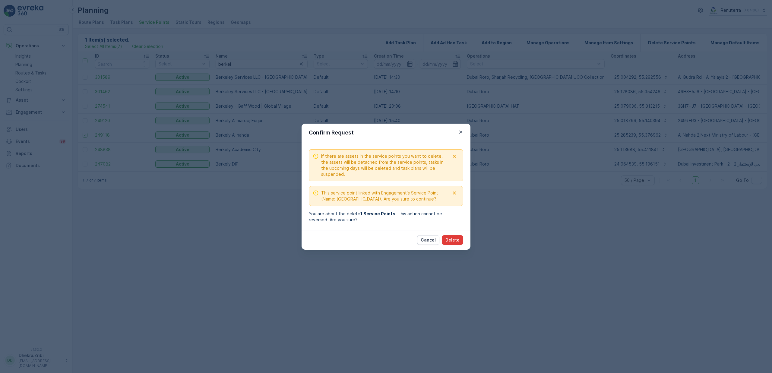
click at [452, 239] on p "Delete" at bounding box center [452, 240] width 14 height 6
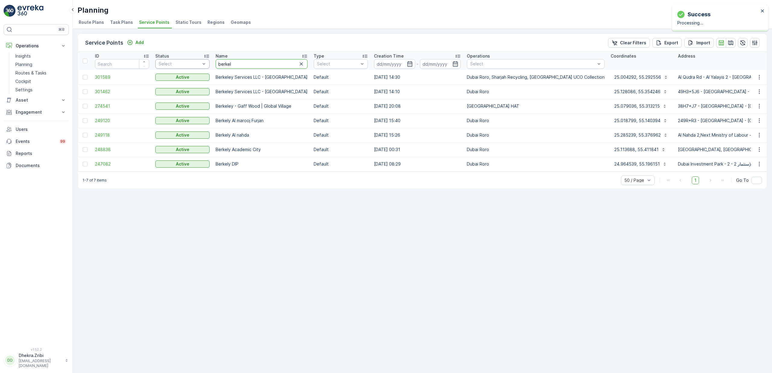
drag, startPoint x: 254, startPoint y: 68, endPoint x: 195, endPoint y: 66, distance: 58.8
click at [101, 122] on span "249120" at bounding box center [122, 121] width 54 height 6
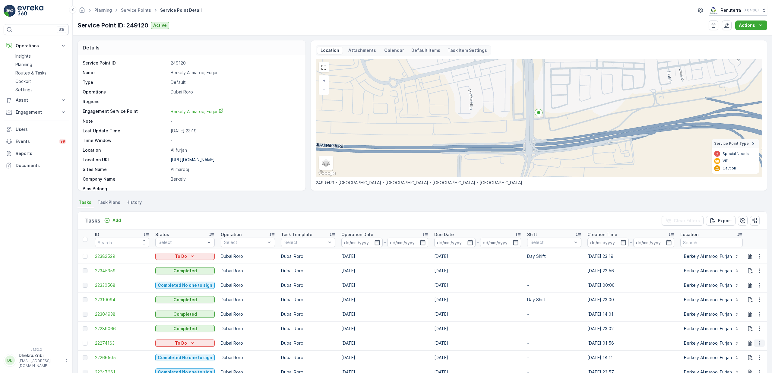
click at [759, 344] on icon "button" at bounding box center [759, 343] width 6 height 6
click at [749, 314] on span "Change Route" at bounding box center [743, 315] width 29 height 6
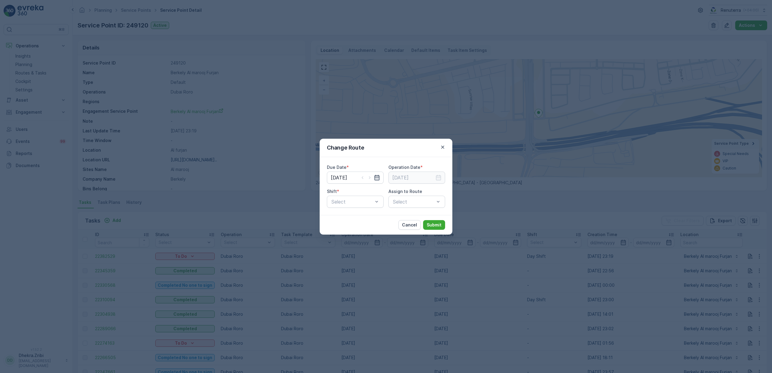
type input "[DATE]"
click at [379, 178] on icon "button" at bounding box center [377, 178] width 6 height 6
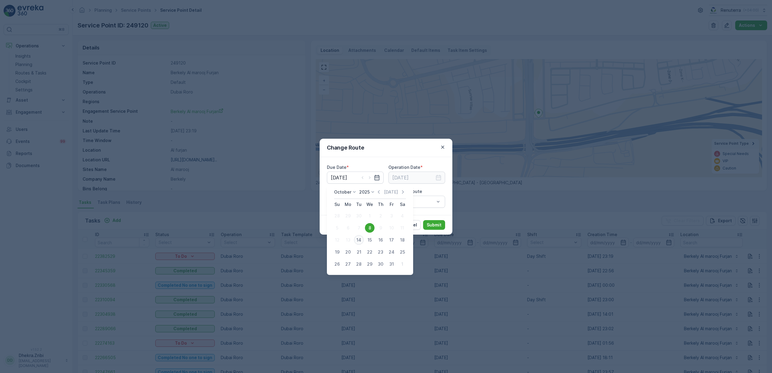
click at [360, 240] on div "14" at bounding box center [359, 240] width 10 height 10
type input "[DATE]"
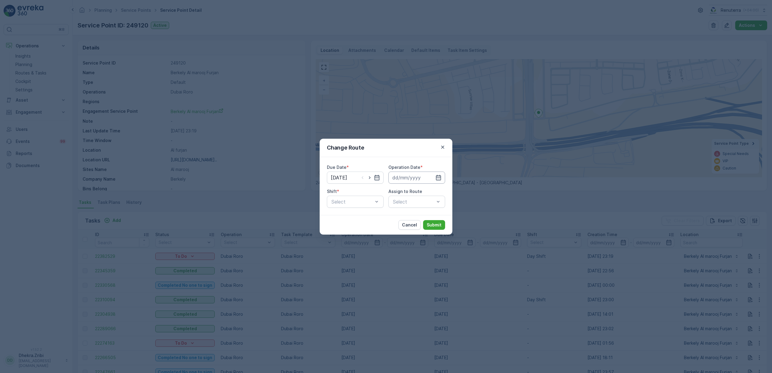
click at [405, 176] on input at bounding box center [416, 178] width 57 height 12
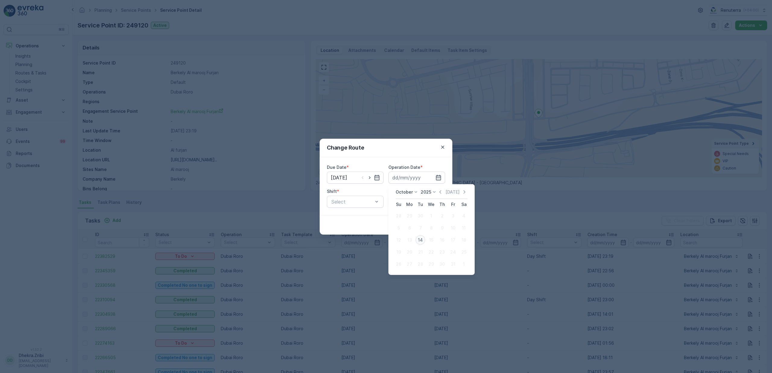
click at [422, 240] on div "14" at bounding box center [421, 240] width 10 height 10
type input "[DATE]"
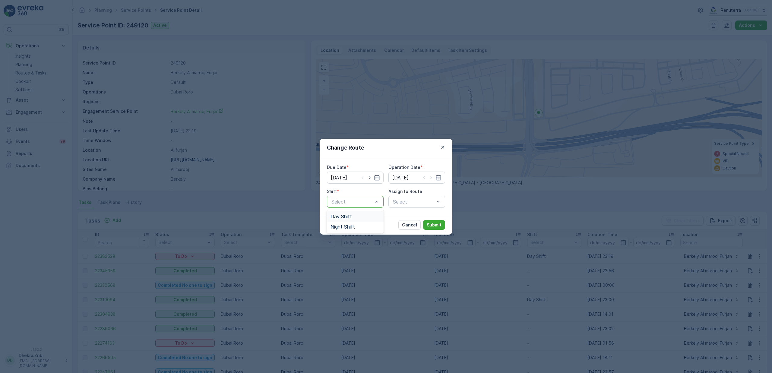
click at [347, 215] on span "Day Shift" at bounding box center [341, 216] width 21 height 5
click at [416, 247] on span "DRORO101 (Offline) - DXBCC95212" at bounding box center [416, 250] width 49 height 11
click at [433, 225] on p "Submit" at bounding box center [434, 225] width 15 height 6
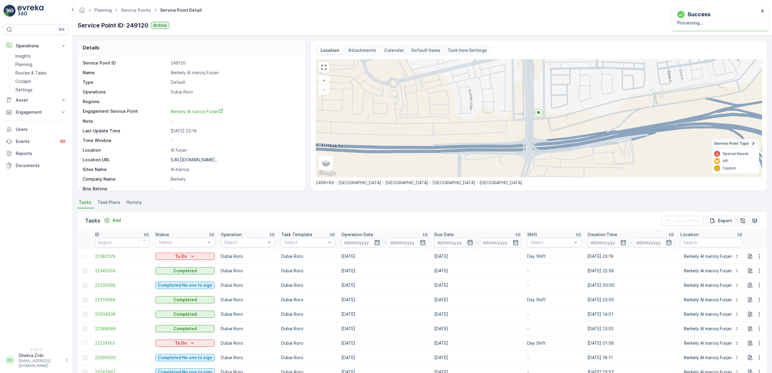
click at [135, 13] on ul "Service Points" at bounding box center [139, 10] width 39 height 9
click at [136, 11] on link "Service Points" at bounding box center [136, 10] width 30 height 5
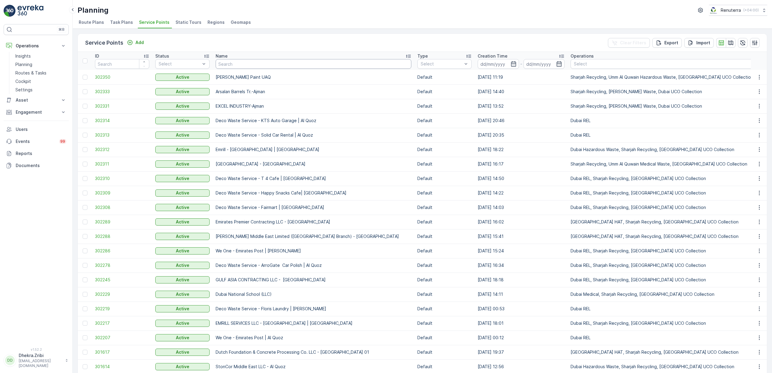
click at [234, 65] on input "text" at bounding box center [314, 64] width 196 height 10
type input "idt"
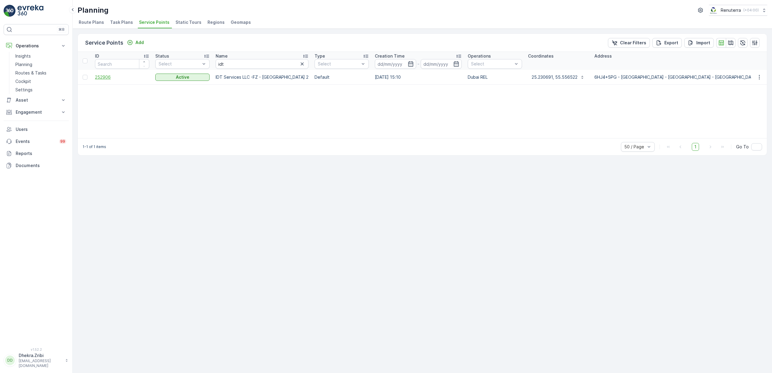
click at [103, 78] on span "252906" at bounding box center [122, 77] width 54 height 6
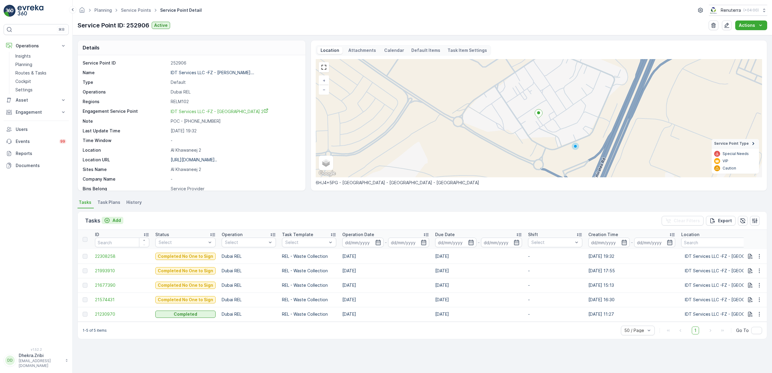
click at [115, 222] on p "Add" at bounding box center [116, 220] width 8 height 6
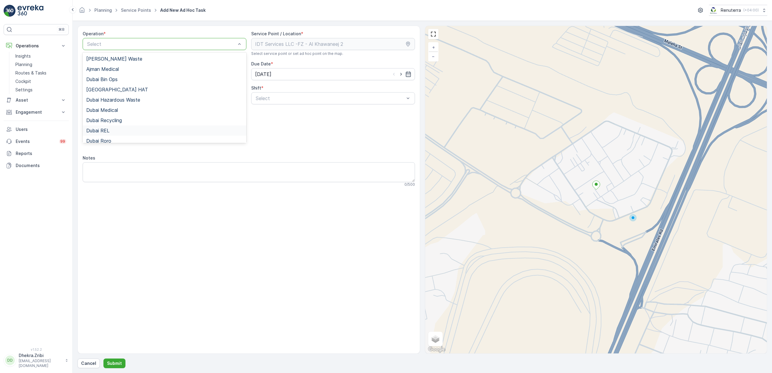
click at [107, 131] on span "Dubai REL" at bounding box center [97, 130] width 23 height 5
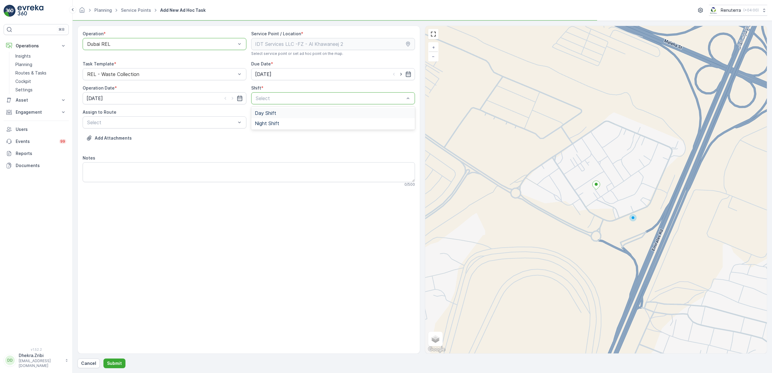
click at [270, 114] on span "Day Shift" at bounding box center [265, 112] width 21 height 5
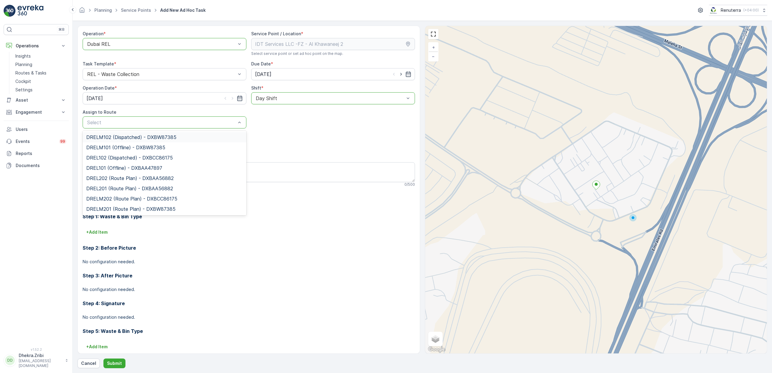
click at [113, 138] on span "DRELM102 (Dispatched) - DXBW87385" at bounding box center [131, 137] width 90 height 5
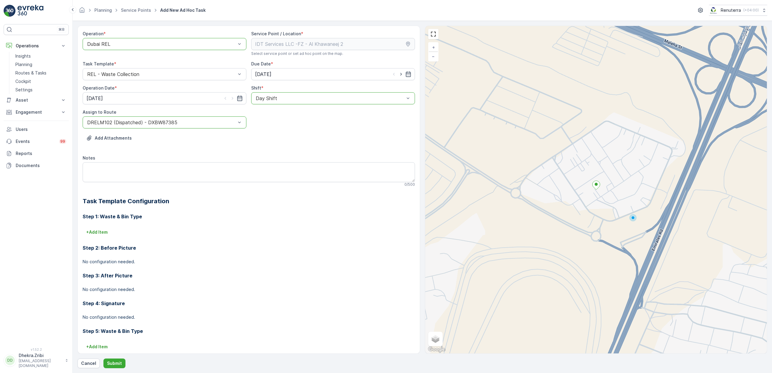
click at [118, 368] on form "Operation * option Dubai REL, selected. Dubai REL Service Point / Location * Se…" at bounding box center [422, 197] width 699 height 352
click at [116, 363] on p "Submit" at bounding box center [114, 363] width 15 height 6
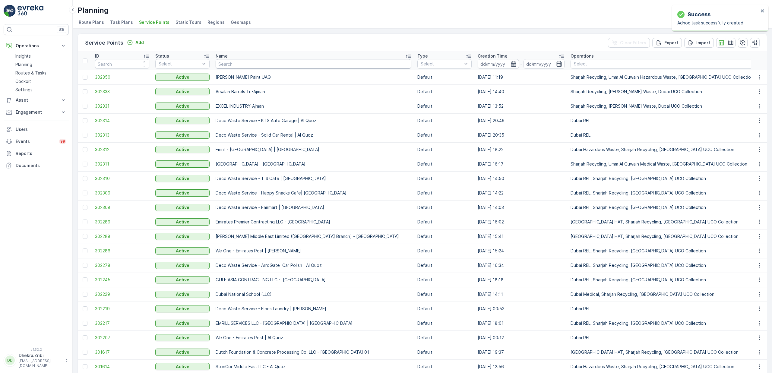
click at [264, 66] on input "text" at bounding box center [314, 64] width 196 height 10
type input "marw"
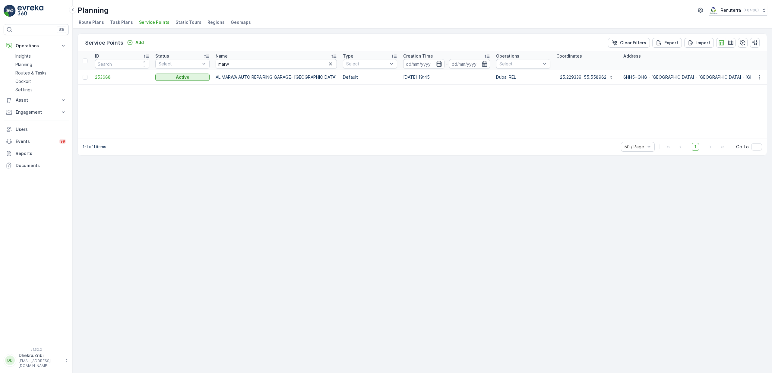
click at [102, 78] on span "253688" at bounding box center [122, 77] width 54 height 6
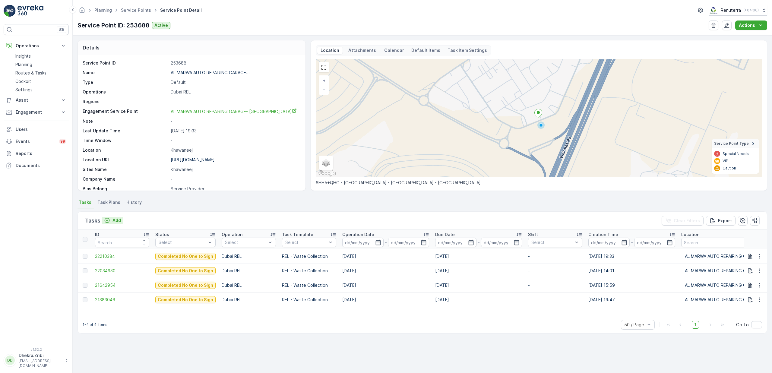
click at [112, 221] on div "Add" at bounding box center [112, 220] width 17 height 6
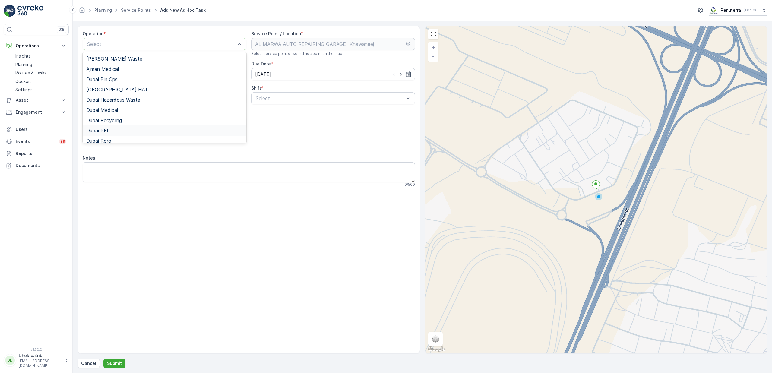
click at [111, 129] on div "Dubai REL" at bounding box center [164, 130] width 157 height 5
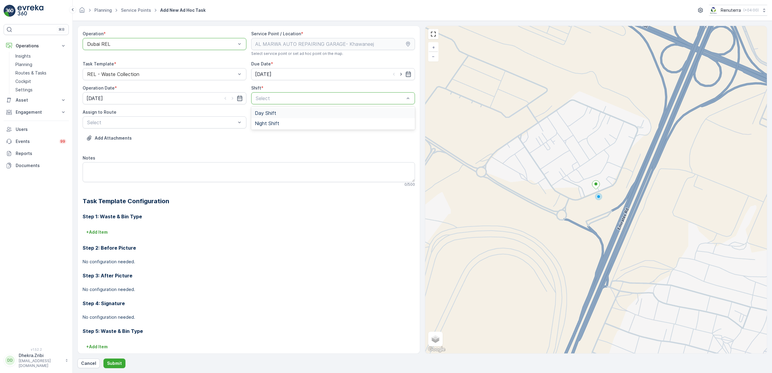
click at [268, 115] on span "Day Shift" at bounding box center [265, 112] width 21 height 5
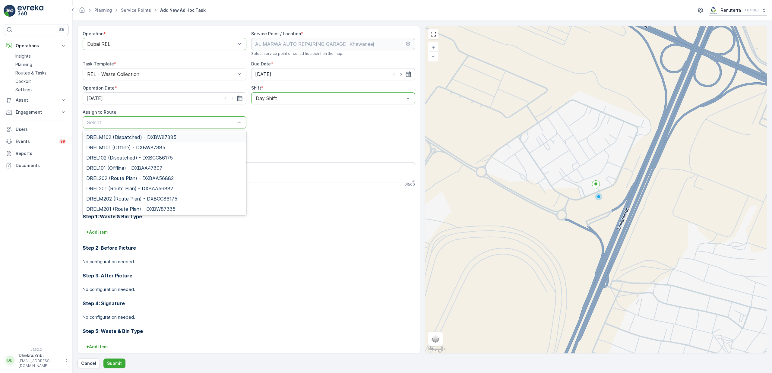
click at [187, 127] on div "Select" at bounding box center [165, 122] width 164 height 12
click at [134, 139] on span "DRELM102 (Dispatched) - DXBW87385" at bounding box center [131, 137] width 90 height 5
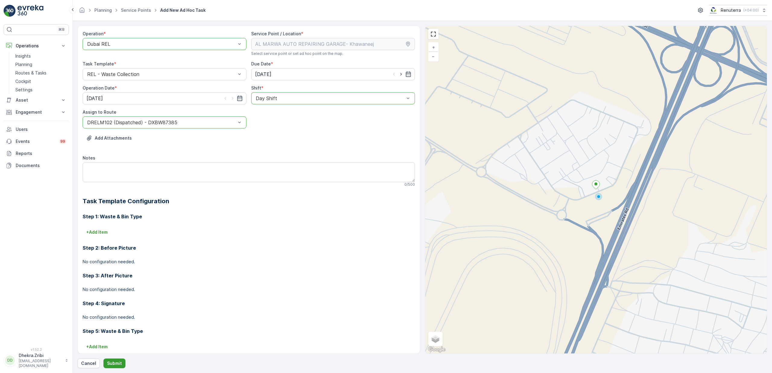
click at [114, 362] on p "Submit" at bounding box center [114, 363] width 15 height 6
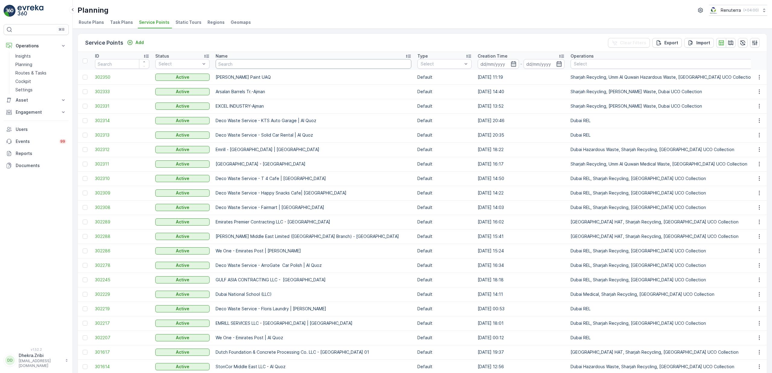
click at [238, 63] on input "text" at bounding box center [314, 64] width 196 height 10
type input "vaah"
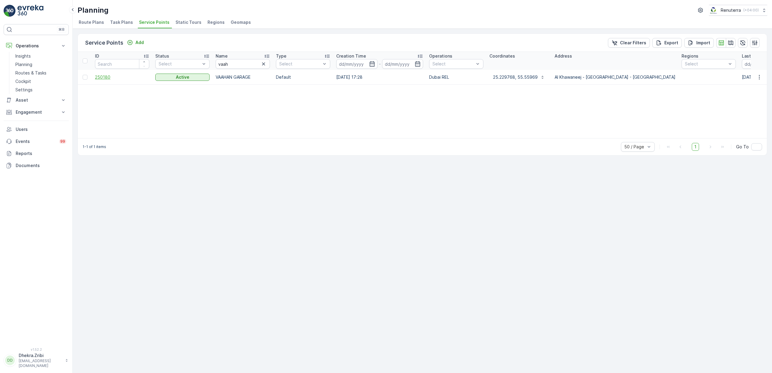
click at [100, 80] on span "250180" at bounding box center [122, 77] width 54 height 6
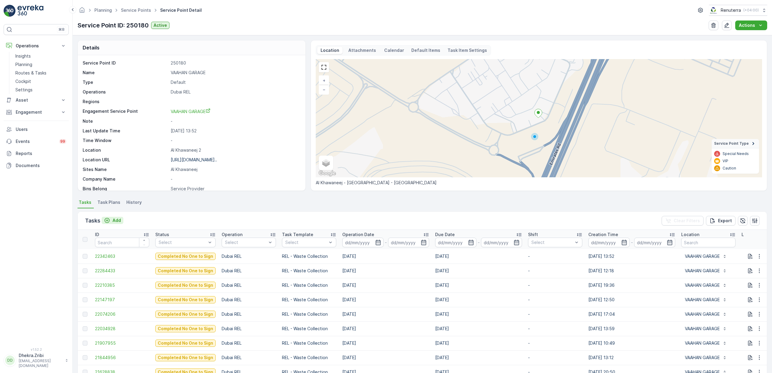
click at [114, 221] on p "Add" at bounding box center [116, 220] width 8 height 6
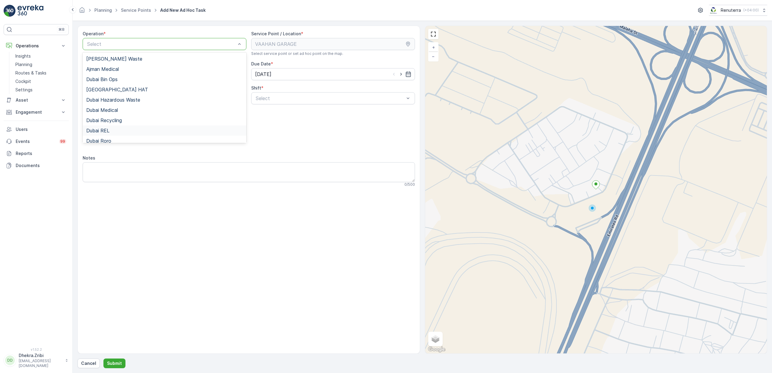
click at [109, 130] on span "Dubai REL" at bounding box center [97, 130] width 23 height 5
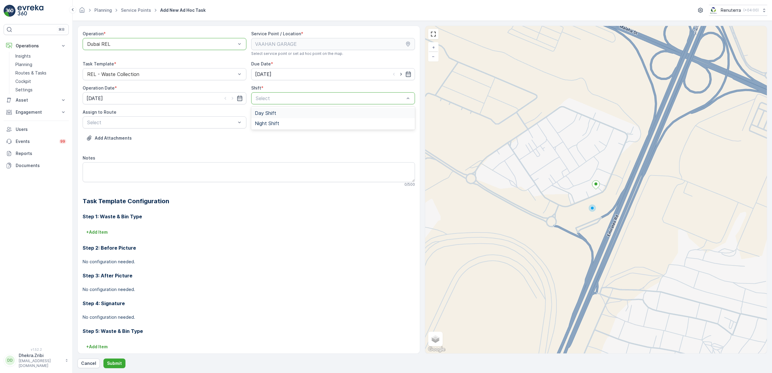
click at [266, 116] on span "Day Shift" at bounding box center [265, 112] width 21 height 5
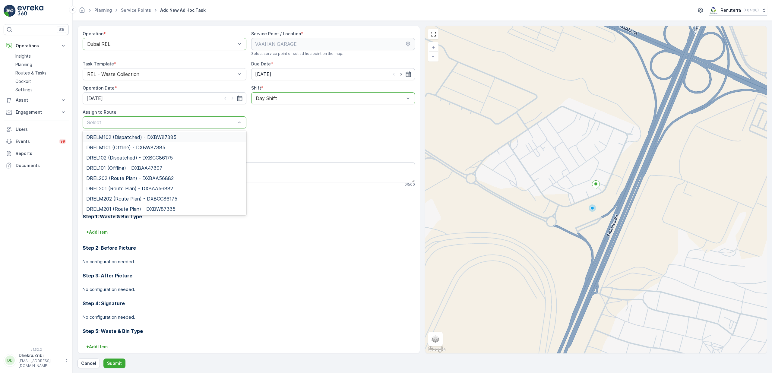
click at [113, 140] on span "DRELM102 (Dispatched) - DXBW87385" at bounding box center [131, 137] width 90 height 5
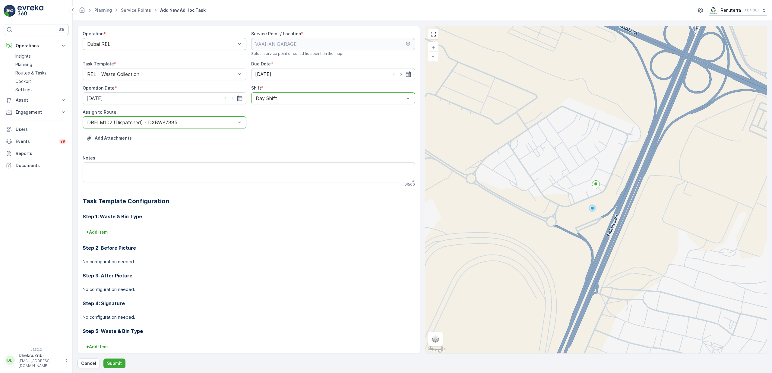
click at [115, 358] on div "Operation * option Dubai REL, selected. Dubai REL Service Point / Location * Se…" at bounding box center [423, 197] width 690 height 343
click at [114, 360] on p "Submit" at bounding box center [114, 363] width 15 height 6
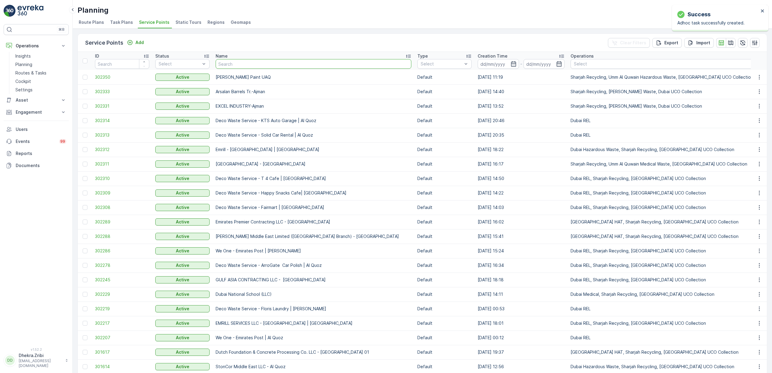
click at [230, 63] on input "text" at bounding box center [314, 64] width 196 height 10
type input "emec"
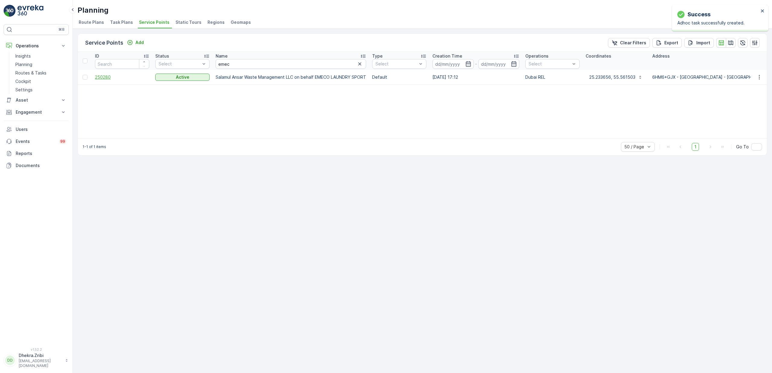
click at [107, 79] on span "250280" at bounding box center [122, 77] width 54 height 6
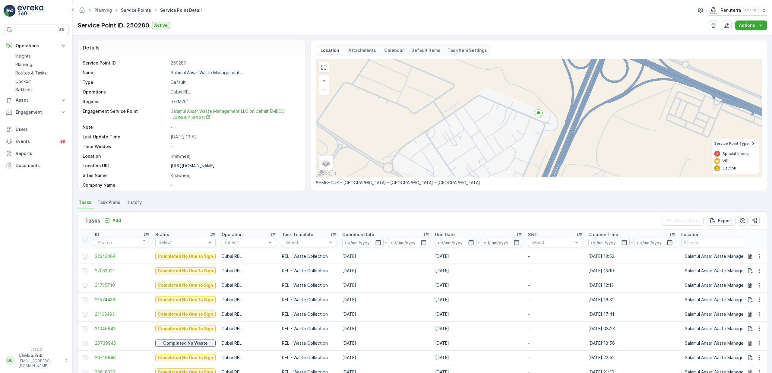
click at [138, 10] on link "Service Points" at bounding box center [136, 10] width 30 height 5
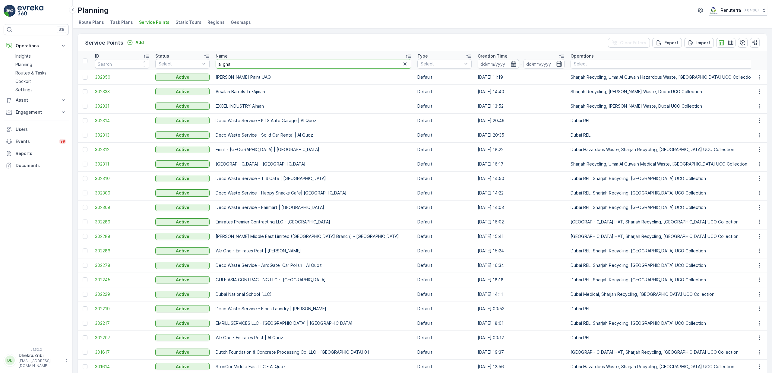
type input "[PERSON_NAME]"
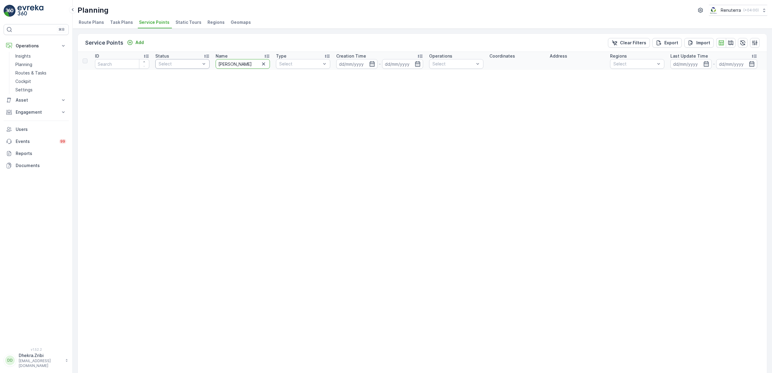
drag, startPoint x: 236, startPoint y: 65, endPoint x: 202, endPoint y: 63, distance: 34.1
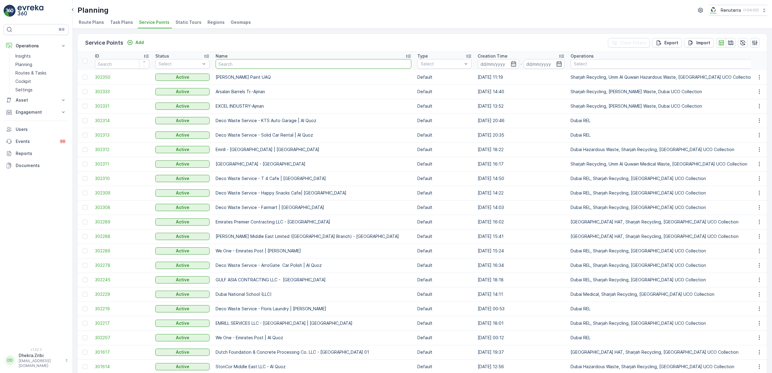
click at [272, 67] on input "text" at bounding box center [314, 64] width 196 height 10
type input "food masti"
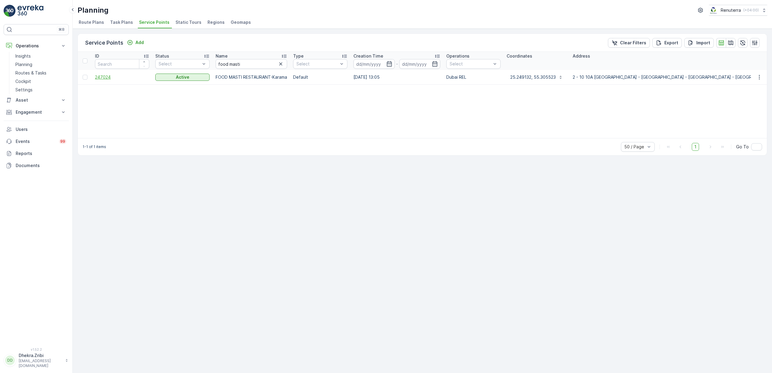
click at [112, 77] on span "247024" at bounding box center [122, 77] width 54 height 6
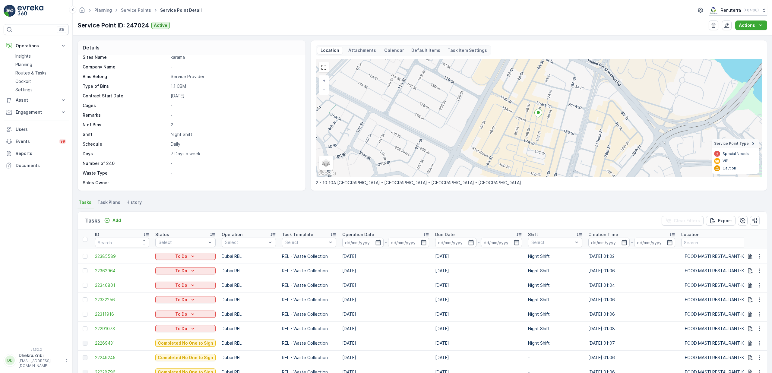
scroll to position [2, 0]
click at [129, 10] on link "Service Points" at bounding box center [136, 10] width 30 height 5
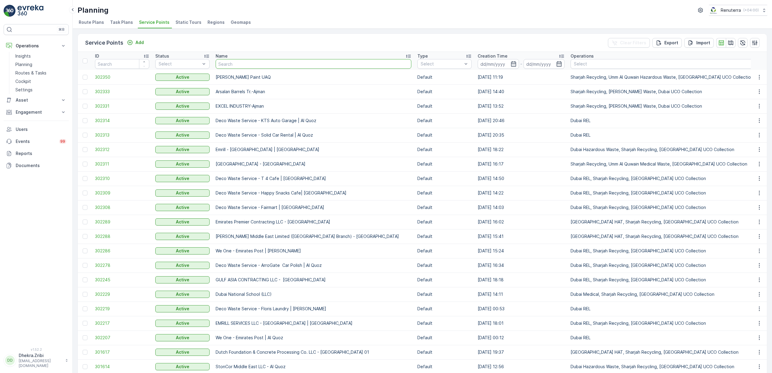
click at [247, 66] on input "text" at bounding box center [314, 64] width 196 height 10
type input "bci"
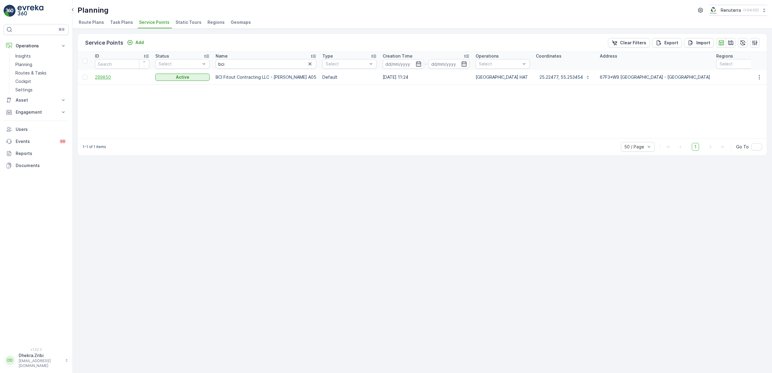
click at [108, 77] on span "299850" at bounding box center [122, 77] width 54 height 6
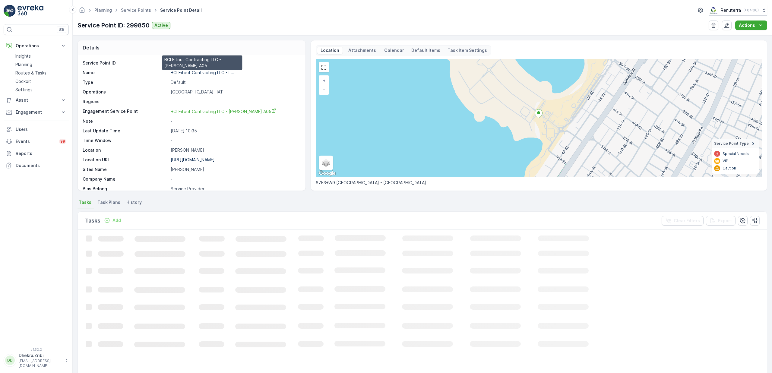
click at [191, 74] on p "BCI Fitout Contracting LLC - L..." at bounding box center [203, 72] width 64 height 5
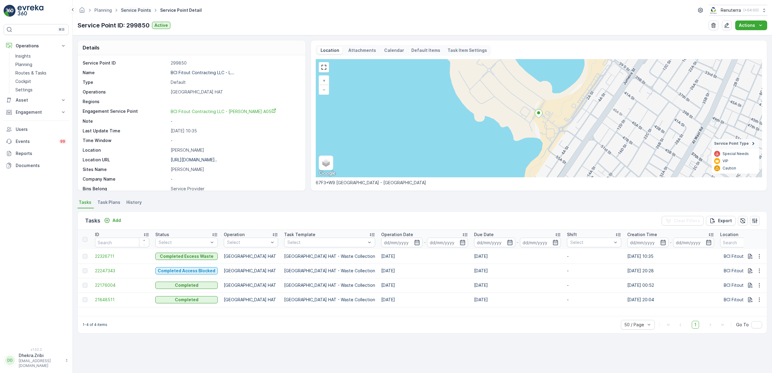
click at [139, 9] on link "Service Points" at bounding box center [136, 10] width 30 height 5
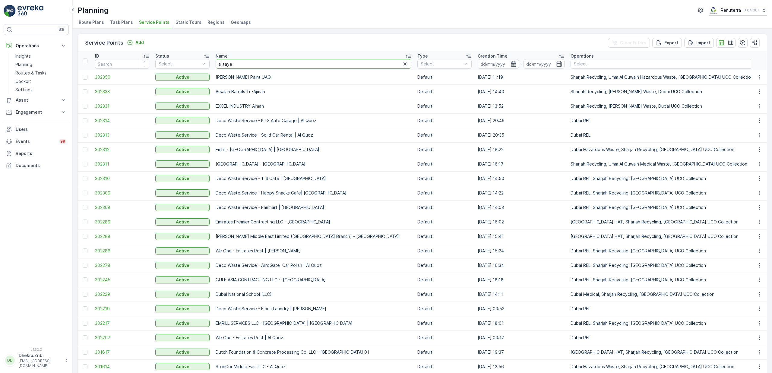
type input "[PERSON_NAME]"
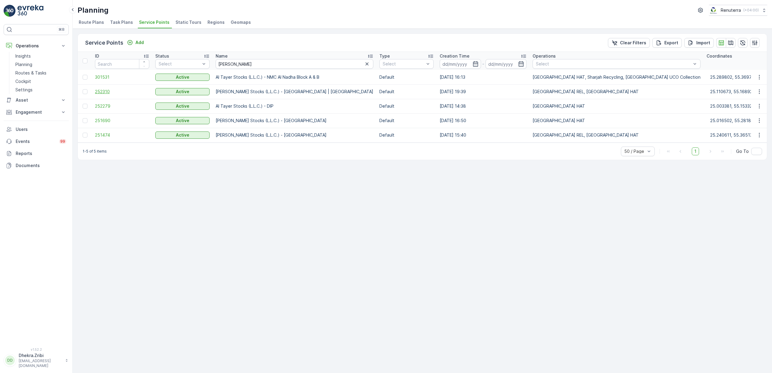
click at [111, 92] on span "252310" at bounding box center [122, 92] width 54 height 6
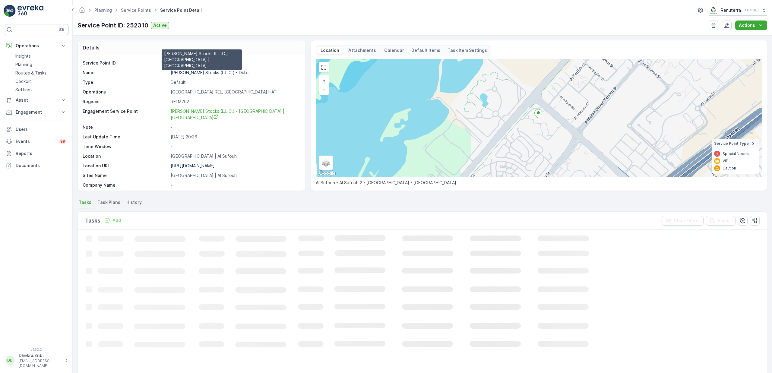
click at [201, 73] on p "[PERSON_NAME] Stocks (L.L.C.) - Dub..." at bounding box center [211, 72] width 80 height 5
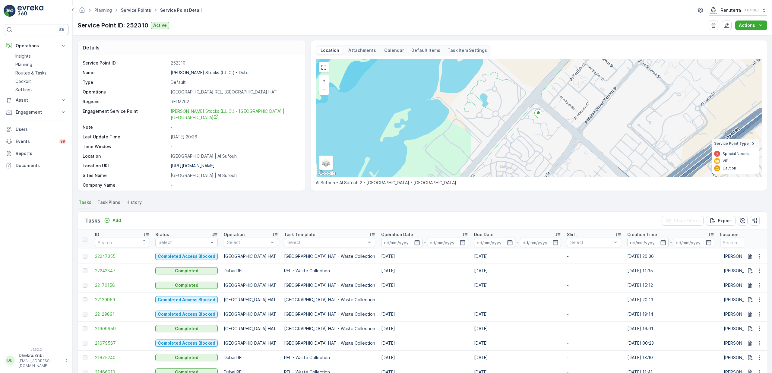
click at [136, 12] on link "Service Points" at bounding box center [136, 10] width 30 height 5
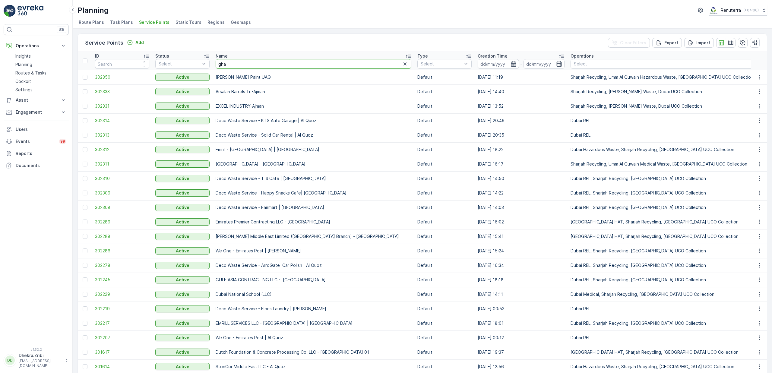
type input "ghaz"
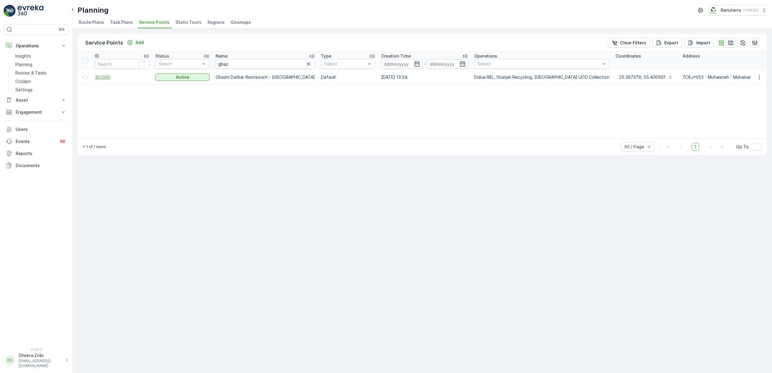
click at [106, 78] on span "301590" at bounding box center [122, 77] width 54 height 6
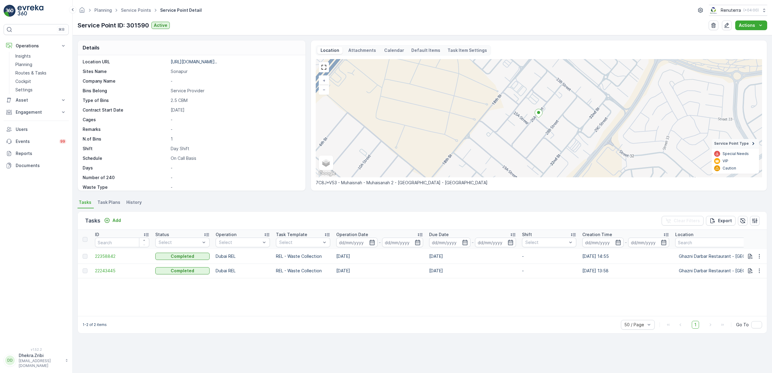
scroll to position [112, 0]
click at [136, 10] on link "Service Points" at bounding box center [136, 10] width 30 height 5
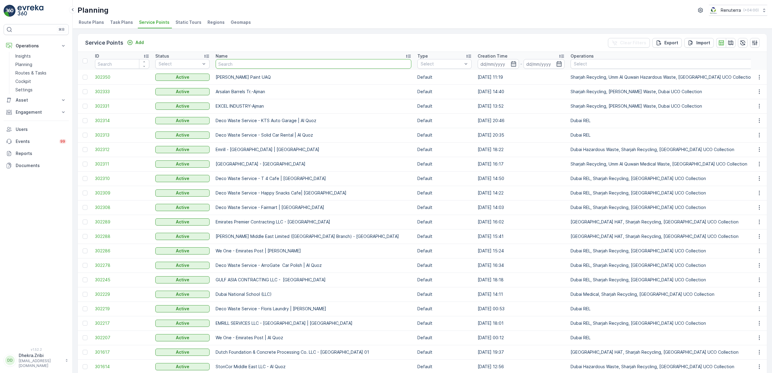
click at [274, 63] on input "text" at bounding box center [314, 64] width 196 height 10
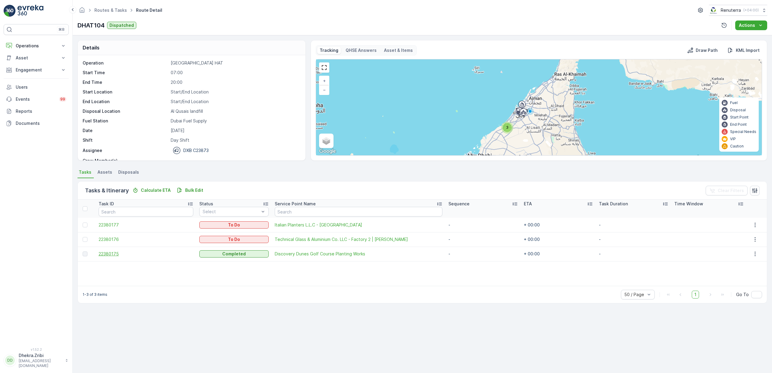
click at [110, 253] on span "22380175" at bounding box center [146, 254] width 95 height 6
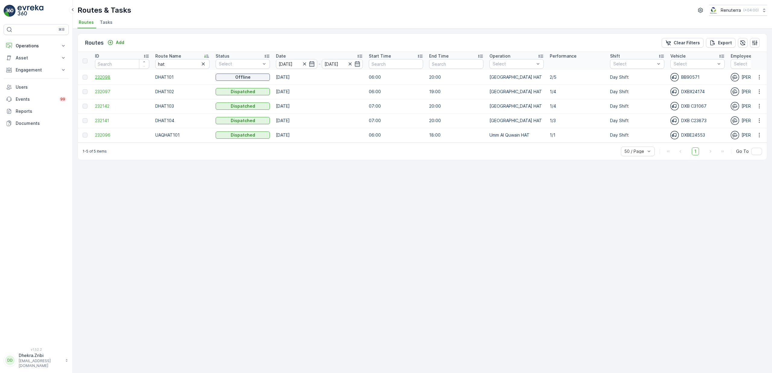
click at [106, 75] on span "232098" at bounding box center [122, 77] width 54 height 6
click at [106, 94] on span "232097" at bounding box center [122, 92] width 54 height 6
click at [96, 105] on span "232142" at bounding box center [122, 106] width 54 height 6
click at [107, 118] on span "232141" at bounding box center [122, 121] width 54 height 6
drag, startPoint x: 155, startPoint y: 66, endPoint x: 121, endPoint y: 68, distance: 33.5
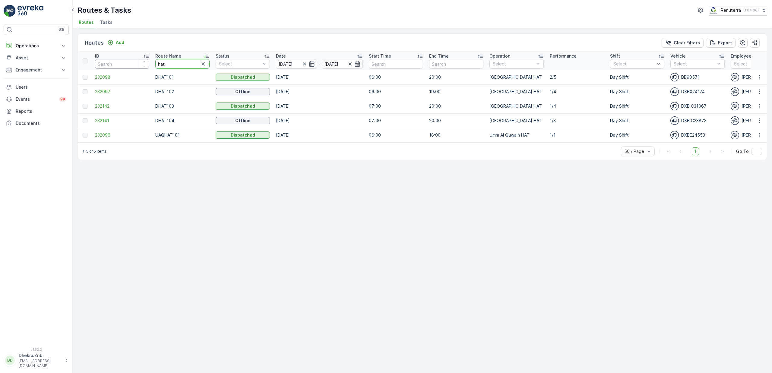
click at [121, 68] on tr "ID Route Name hat Status Select Date 14.10.2025 - 14.10.2025 Start Time End Tim…" at bounding box center [682, 61] width 1209 height 18
type input "h"
type input "ror"
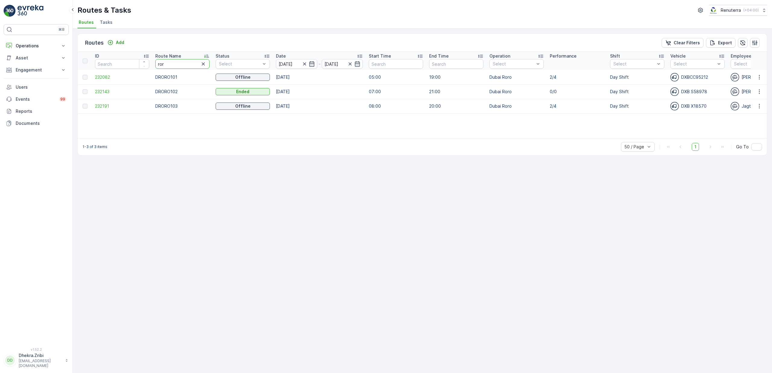
click at [173, 68] on input "ror" at bounding box center [182, 64] width 54 height 10
type input "roro"
click at [109, 79] on span "232082" at bounding box center [122, 77] width 54 height 6
click at [106, 108] on span "232191" at bounding box center [122, 106] width 54 height 6
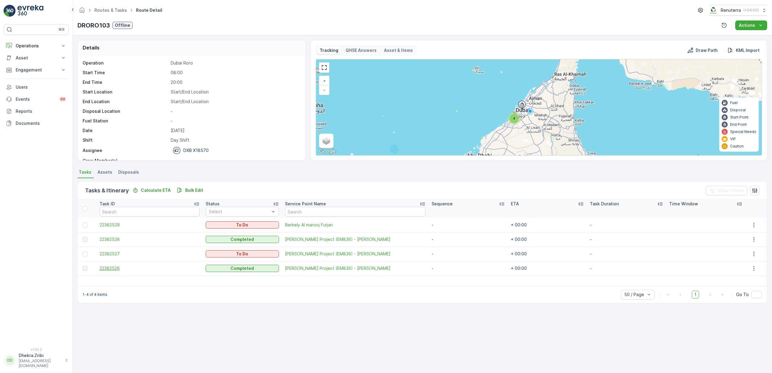
click at [119, 269] on span "22382526" at bounding box center [150, 268] width 100 height 6
click at [115, 239] on span "22382528" at bounding box center [150, 239] width 100 height 6
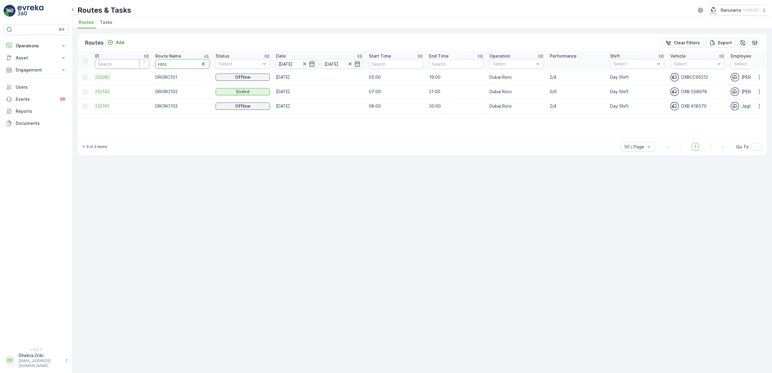
drag, startPoint x: 176, startPoint y: 65, endPoint x: 131, endPoint y: 59, distance: 46.2
click at [131, 59] on tr "ID Route Name roro Status Select Date 14.10.2025 - 14.10.2025 Start Time End Ti…" at bounding box center [682, 61] width 1209 height 18
type input "rel"
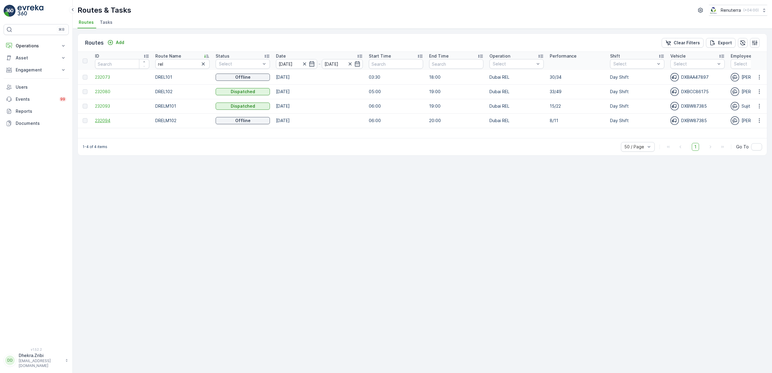
click at [105, 120] on span "232094" at bounding box center [122, 121] width 54 height 6
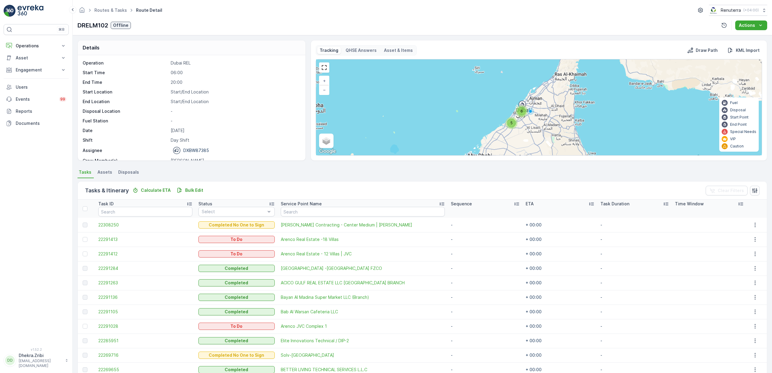
click at [511, 126] on div "5" at bounding box center [511, 123] width 9 height 9
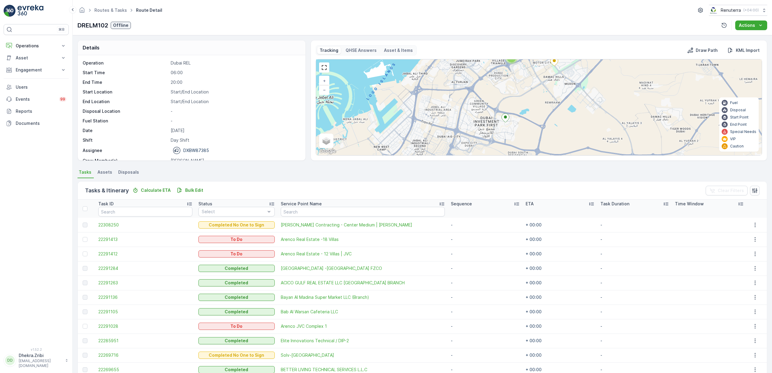
drag, startPoint x: 531, startPoint y: 132, endPoint x: 522, endPoint y: 114, distance: 20.6
click at [522, 114] on div "2 3 + − Satellite Roadmap Terrain Hybrid Leaflet Keyboard shortcuts Map Data Ma…" at bounding box center [539, 107] width 446 height 96
click at [506, 118] on icon at bounding box center [505, 116] width 8 height 9
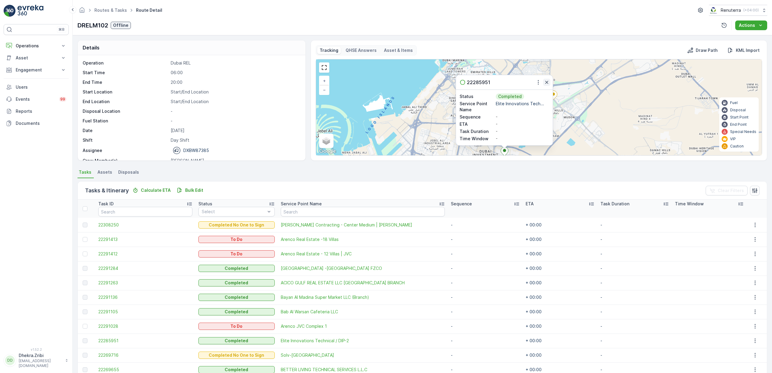
click at [547, 81] on icon "button" at bounding box center [547, 82] width 6 height 6
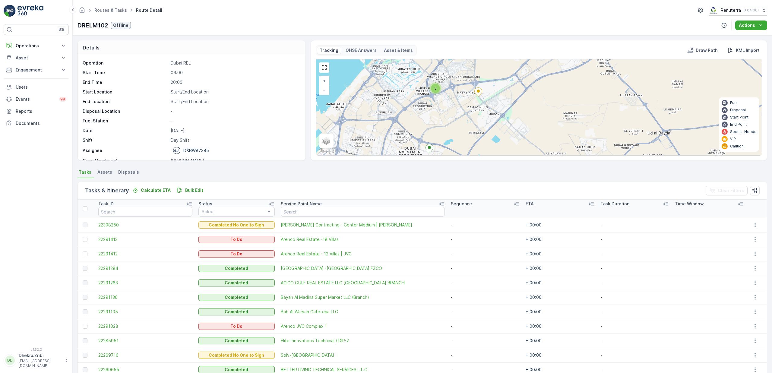
drag, startPoint x: 547, startPoint y: 130, endPoint x: 472, endPoint y: 127, distance: 75.2
click at [472, 127] on div "2 3 + − Satellite Roadmap Terrain Hybrid Leaflet Keyboard shortcuts Map Data Ma…" at bounding box center [539, 107] width 446 height 96
click at [478, 90] on icon at bounding box center [479, 92] width 8 height 9
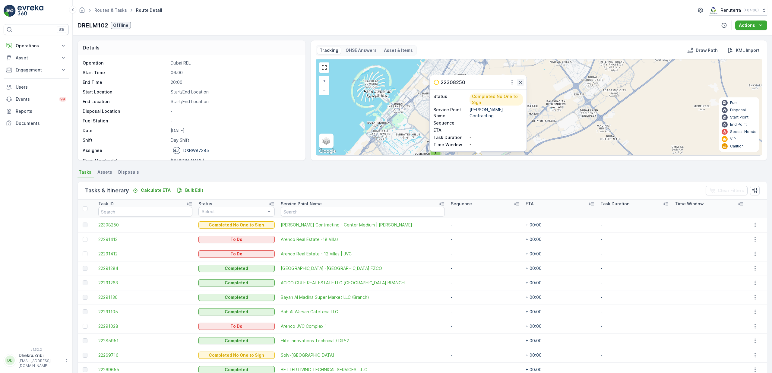
click at [519, 84] on icon "button" at bounding box center [521, 82] width 6 height 6
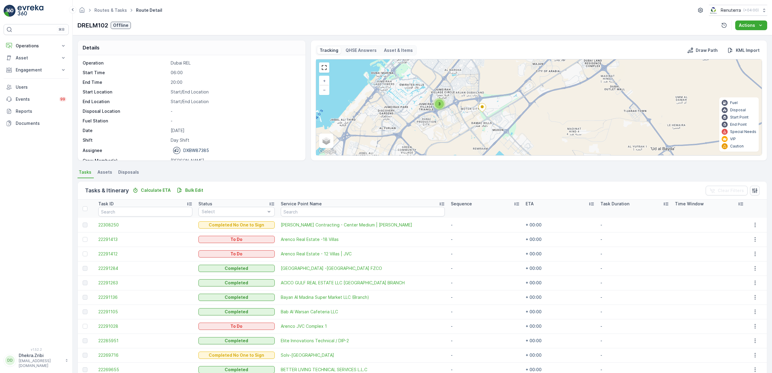
drag, startPoint x: 507, startPoint y: 113, endPoint x: 511, endPoint y: 63, distance: 49.9
click at [511, 63] on div "2 3 + − Satellite Roadmap Terrain Hybrid Leaflet Keyboard shortcuts Map Data Ma…" at bounding box center [539, 107] width 446 height 96
click at [440, 106] on div "3" at bounding box center [439, 104] width 9 height 9
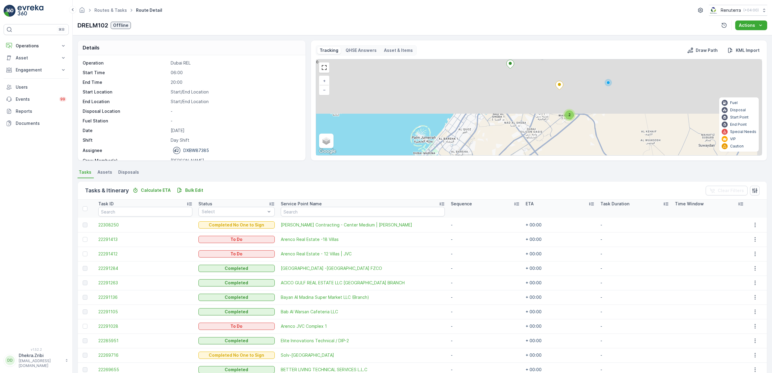
drag, startPoint x: 549, startPoint y: 96, endPoint x: 499, endPoint y: 157, distance: 79.9
click at [499, 157] on div "Tracking QHSE Answers Asset & Items Draw Path KML Import 2 3 + − Satellite Road…" at bounding box center [539, 100] width 457 height 121
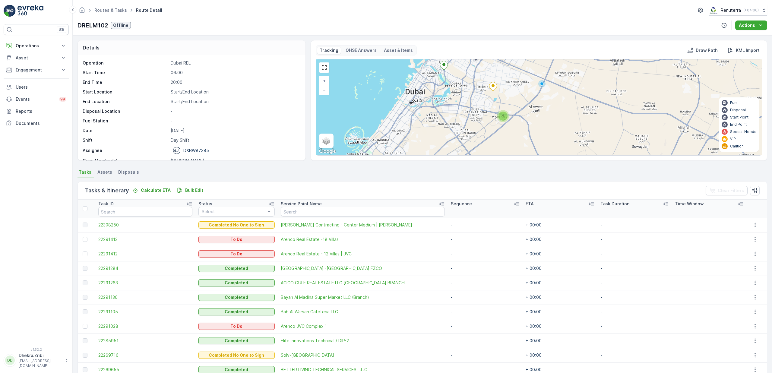
drag, startPoint x: 531, startPoint y: 93, endPoint x: 466, endPoint y: 94, distance: 65.4
click at [466, 94] on div "2 3 + − Satellite Roadmap Terrain Hybrid Leaflet Keyboard shortcuts Map Data Ma…" at bounding box center [539, 107] width 446 height 96
click at [505, 118] on div "2" at bounding box center [502, 116] width 9 height 9
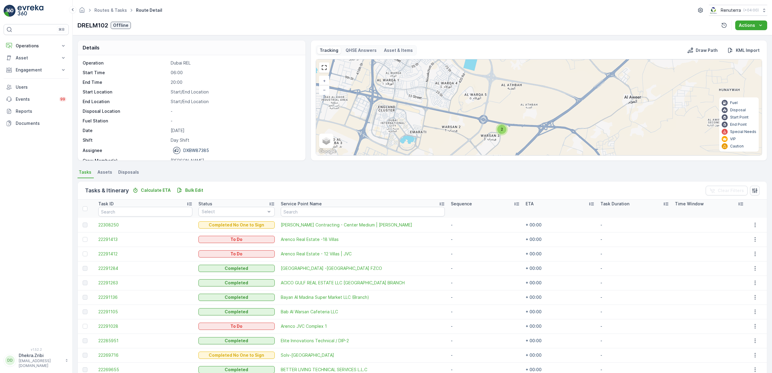
drag, startPoint x: 488, startPoint y: 106, endPoint x: 495, endPoint y: 136, distance: 30.9
click at [495, 136] on div "2 2 + − Satellite Roadmap Terrain Hybrid Leaflet Keyboard shortcuts Map Data Ma…" at bounding box center [539, 107] width 446 height 96
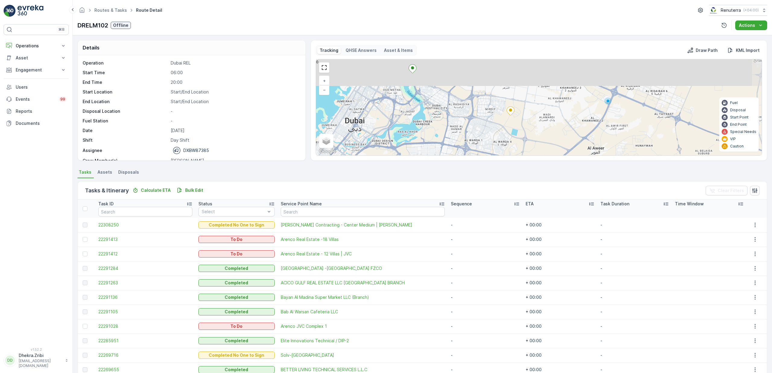
drag, startPoint x: 475, startPoint y: 104, endPoint x: 514, endPoint y: 142, distance: 54.0
click at [514, 142] on div "2 3 + − Satellite Roadmap Terrain Hybrid Leaflet Keyboard shortcuts Map Data Ma…" at bounding box center [539, 107] width 446 height 96
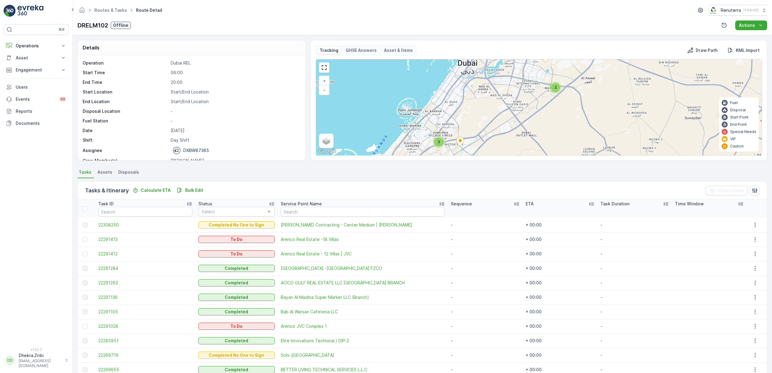
drag, startPoint x: 478, startPoint y: 119, endPoint x: 516, endPoint y: 64, distance: 67.6
click at [516, 64] on div "2 3 + − Satellite Roadmap Terrain Hybrid Leaflet Keyboard shortcuts Map Data Ma…" at bounding box center [539, 107] width 446 height 96
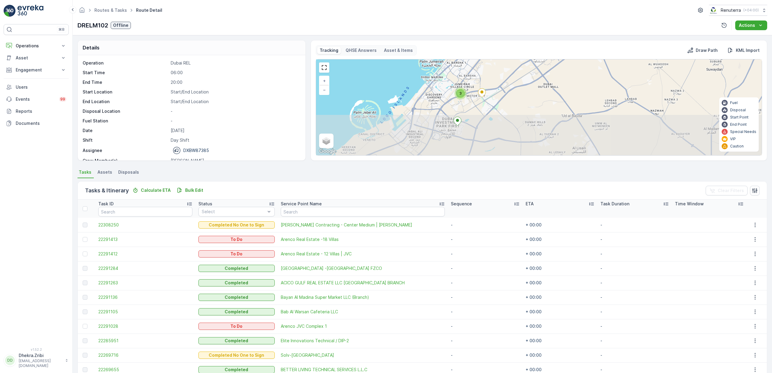
drag, startPoint x: 493, startPoint y: 124, endPoint x: 514, endPoint y: 76, distance: 52.4
click at [514, 76] on div "2 3 + − Satellite Roadmap Terrain Hybrid Leaflet Keyboard shortcuts Map Data Ma…" at bounding box center [539, 107] width 446 height 96
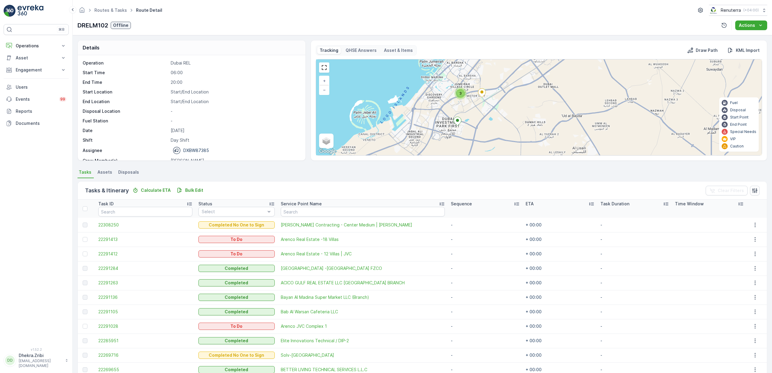
click at [459, 94] on span "3" at bounding box center [460, 93] width 2 height 5
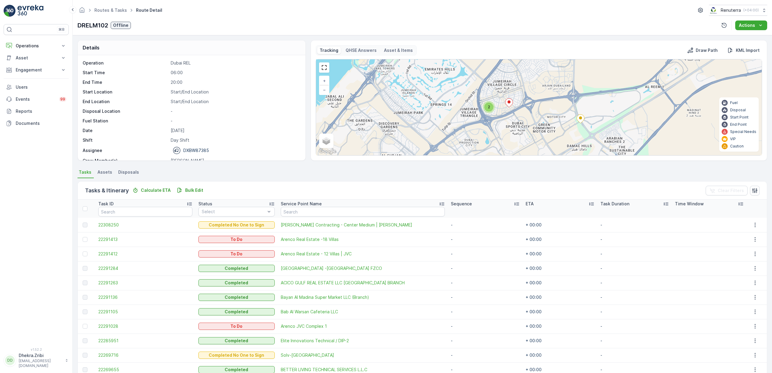
click at [488, 111] on div "2" at bounding box center [488, 107] width 9 height 9
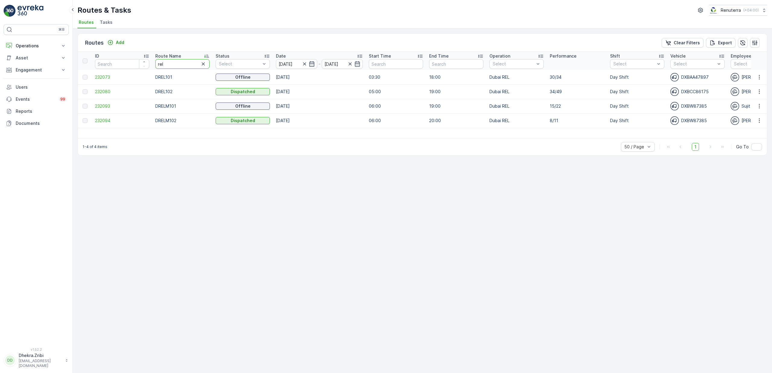
drag, startPoint x: 180, startPoint y: 61, endPoint x: 181, endPoint y: 65, distance: 4.2
click at [181, 65] on input "rel" at bounding box center [182, 64] width 54 height 10
type input "roro"
click at [109, 108] on span "232191" at bounding box center [122, 106] width 54 height 6
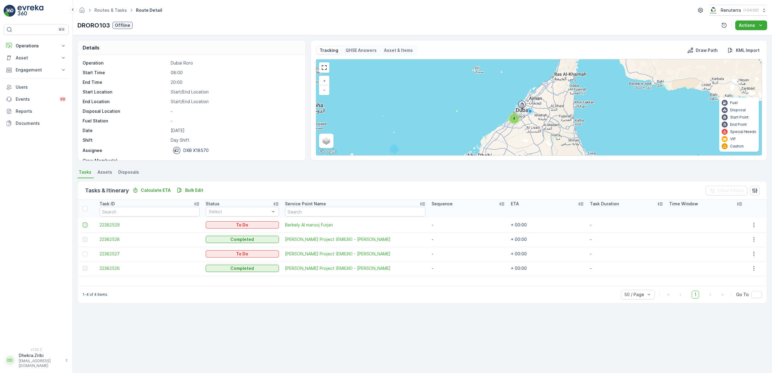
click at [86, 224] on div at bounding box center [85, 225] width 5 height 5
click at [83, 223] on input "checkbox" at bounding box center [83, 223] width 0 height 0
click at [639, 195] on div "Change Route" at bounding box center [624, 191] width 38 height 18
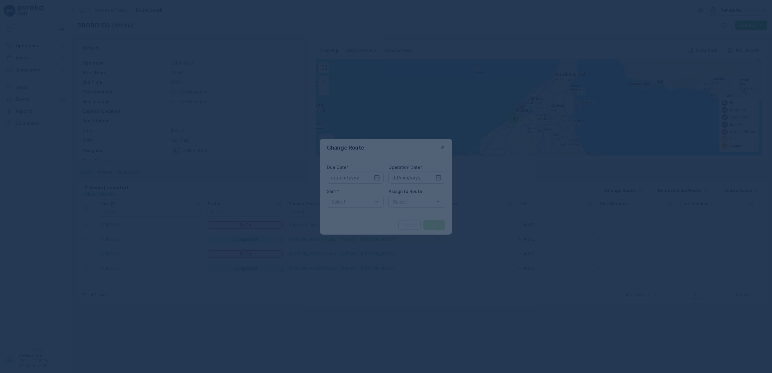
type input "[DATE]"
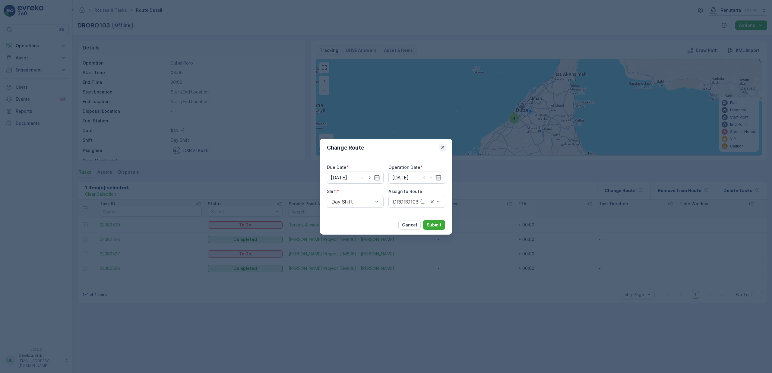
click at [444, 148] on icon "button" at bounding box center [442, 146] width 3 height 3
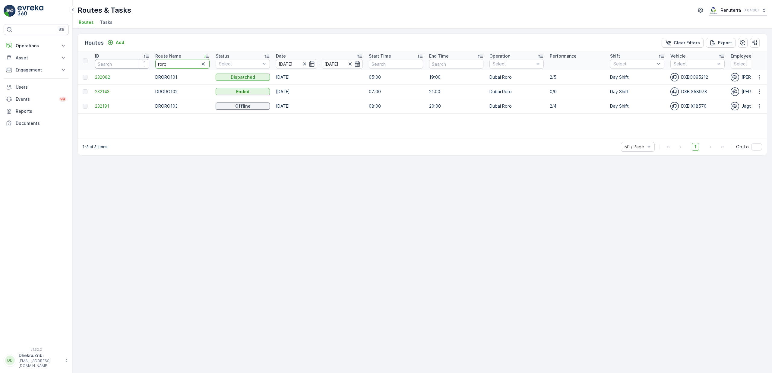
drag, startPoint x: 174, startPoint y: 62, endPoint x: 125, endPoint y: 65, distance: 49.3
click at [125, 65] on tr "ID Route Name roro Status Select Date 14.10.2025 - 14.10.2025 Start Time End Ti…" at bounding box center [682, 61] width 1209 height 18
type input "hat"
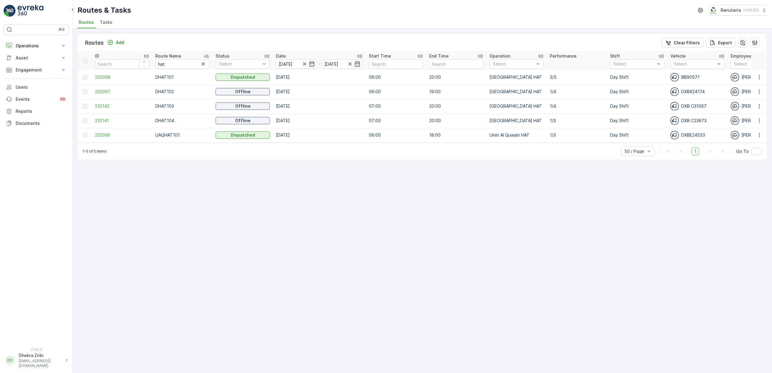
click at [229, 229] on div "Routes Add Clear Filters Export ID Route Name hat Status Select Date 14.10.2025…" at bounding box center [422, 201] width 699 height 344
click at [106, 105] on span "232142" at bounding box center [122, 106] width 54 height 6
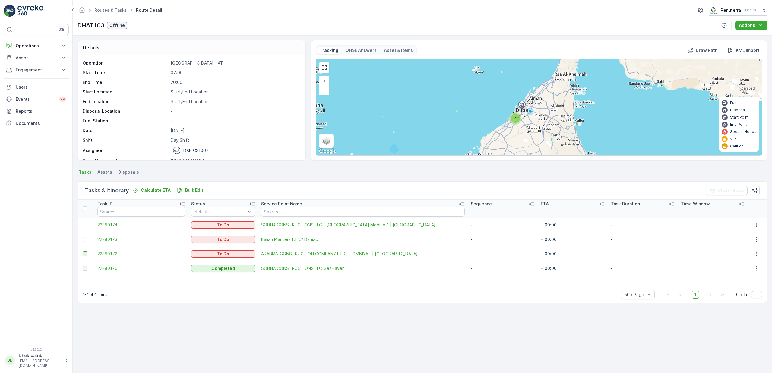
click at [85, 255] on div at bounding box center [85, 254] width 5 height 5
click at [83, 252] on input "checkbox" at bounding box center [83, 252] width 0 height 0
click at [87, 255] on icon at bounding box center [85, 254] width 4 height 4
click at [83, 252] on input "checkbox" at bounding box center [83, 252] width 0 height 0
